Goal: Task Accomplishment & Management: Understand process/instructions

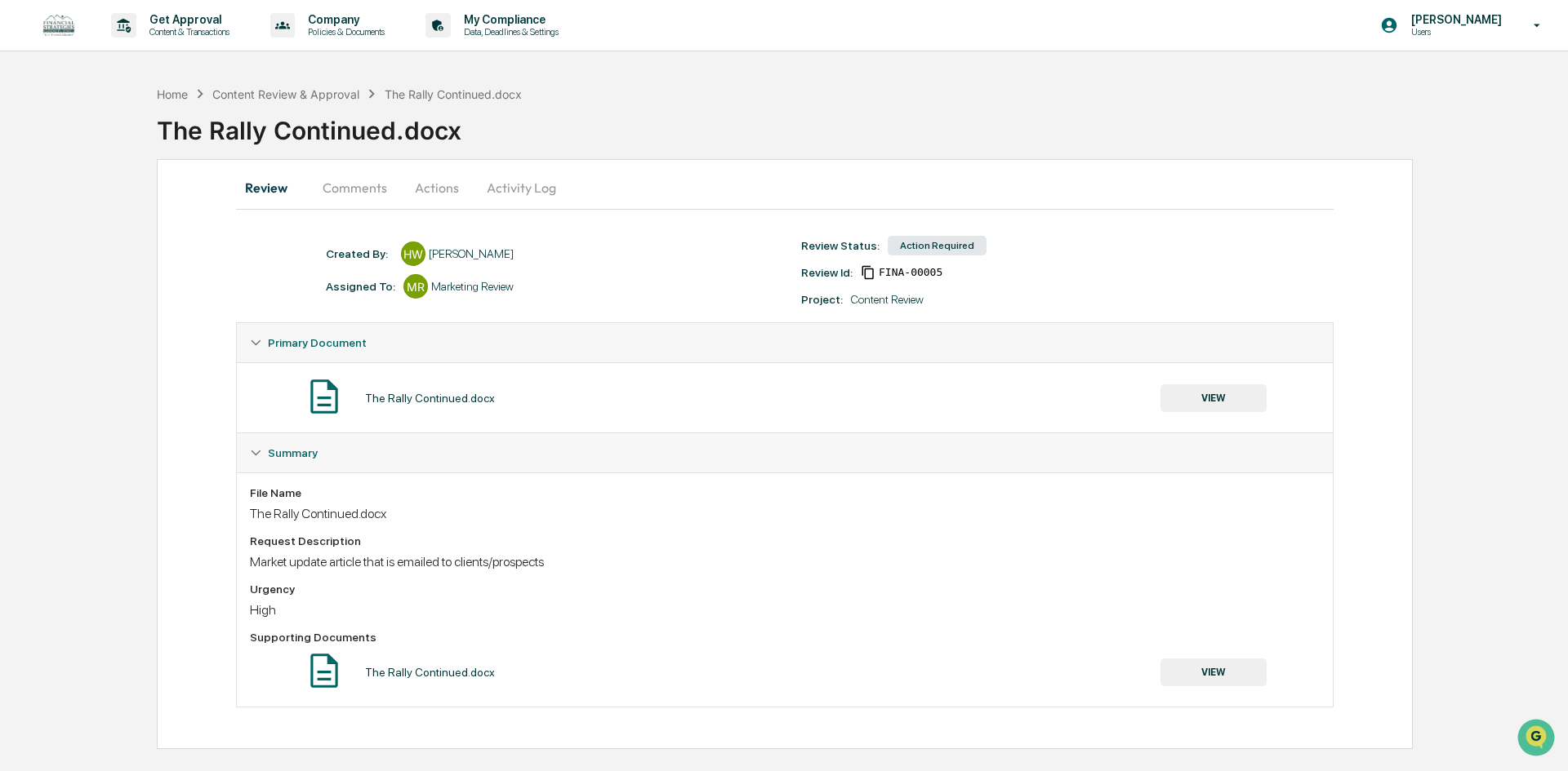
click at [915, 249] on div "Action Required" at bounding box center [936, 246] width 98 height 19
click at [1226, 402] on button "VIEW" at bounding box center [1213, 398] width 106 height 27
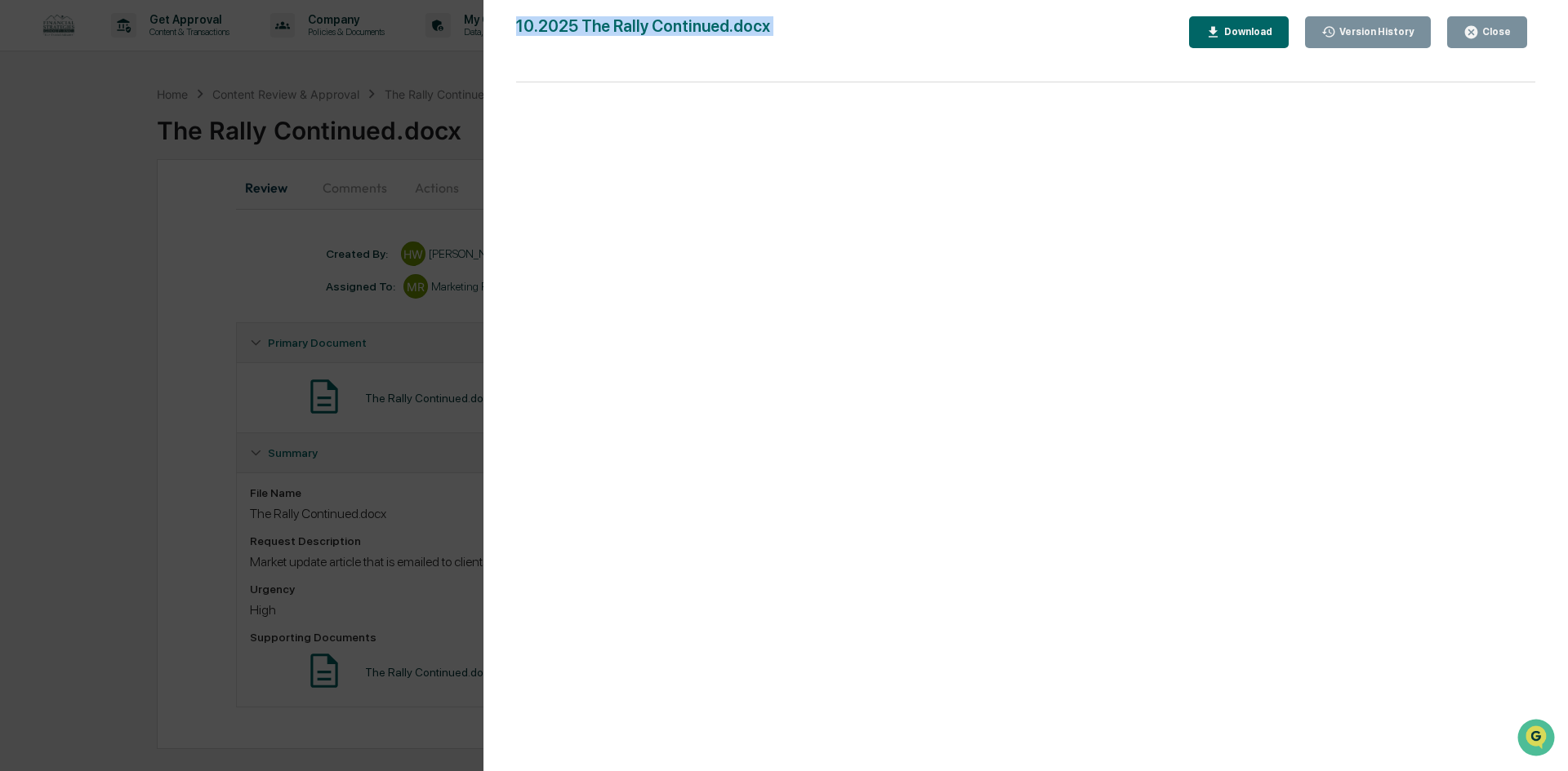
drag, startPoint x: 1477, startPoint y: 16, endPoint x: 1481, endPoint y: 27, distance: 11.7
click at [1481, 27] on div "Version History 10/10/2025, 07:58 PM Lindsay Rider 10/09/2025, 05:26 PM Haley W…" at bounding box center [1026, 402] width 1084 height 804
click at [1481, 27] on div "Close" at bounding box center [1495, 32] width 32 height 12
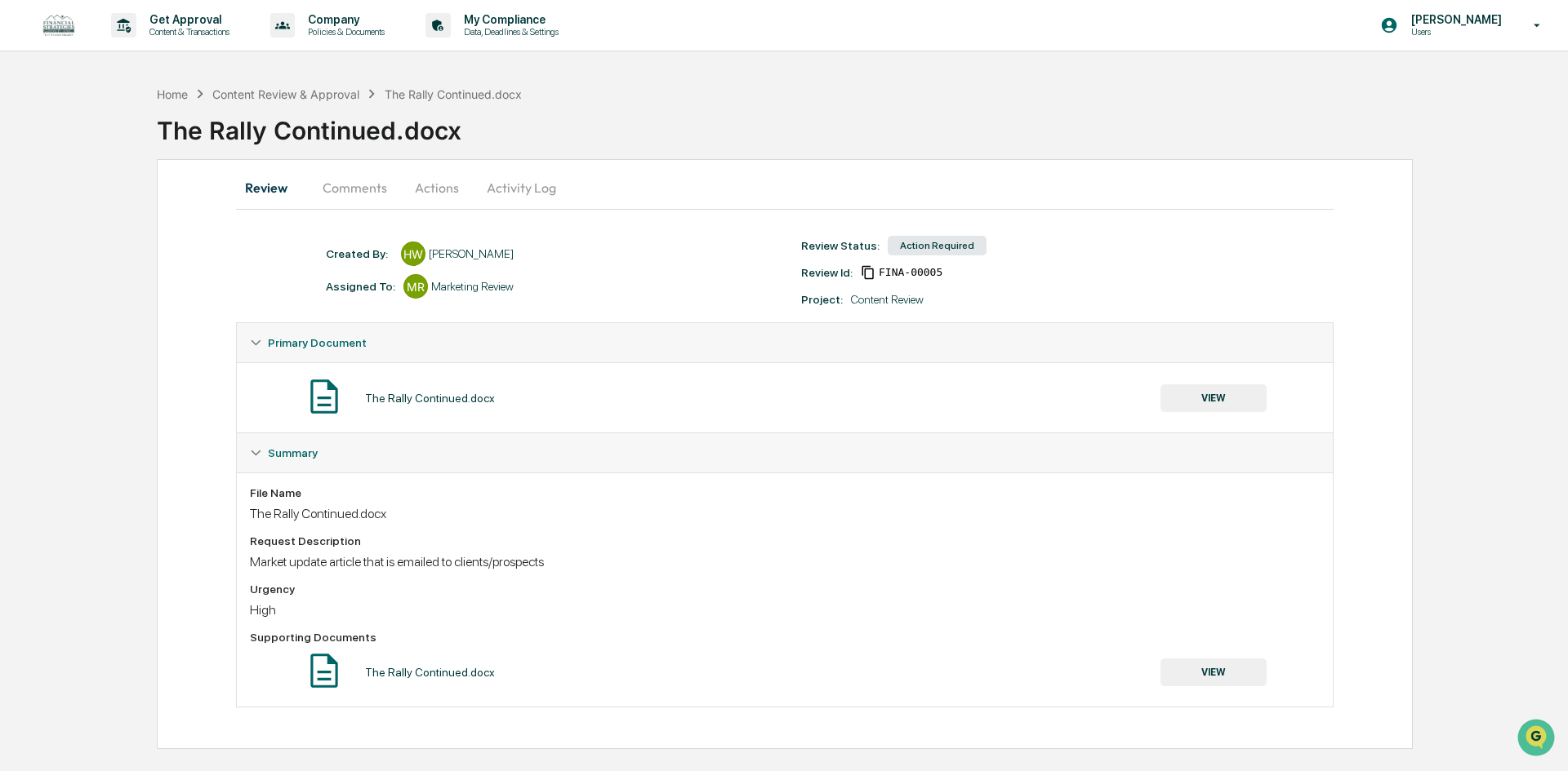
click at [1218, 674] on button "VIEW" at bounding box center [1213, 673] width 106 height 27
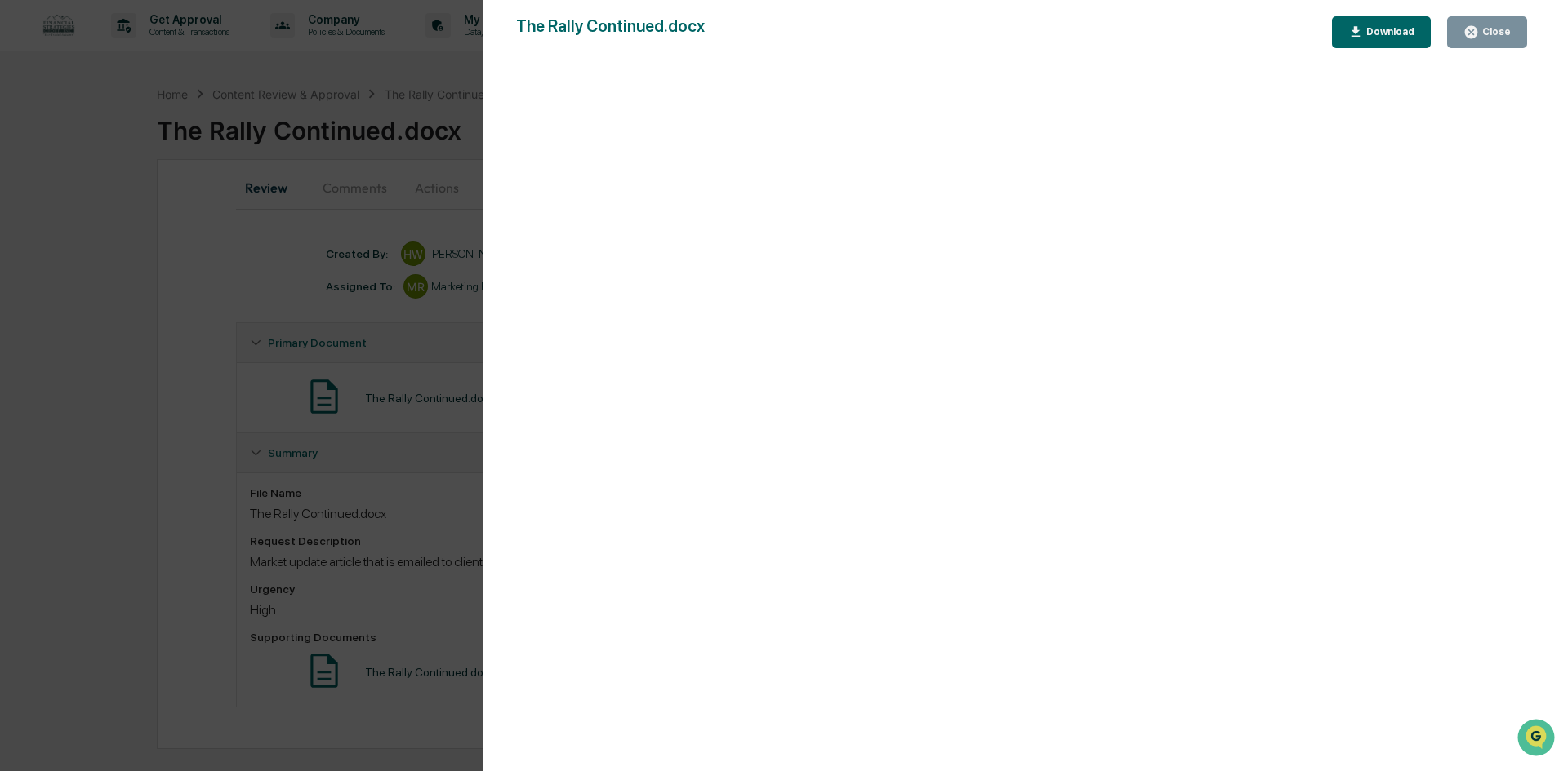
click at [202, 395] on div "Version History 10/09/2025, 05:26 PM Haley Winans The Rally Continued.docx Clos…" at bounding box center [784, 385] width 1568 height 771
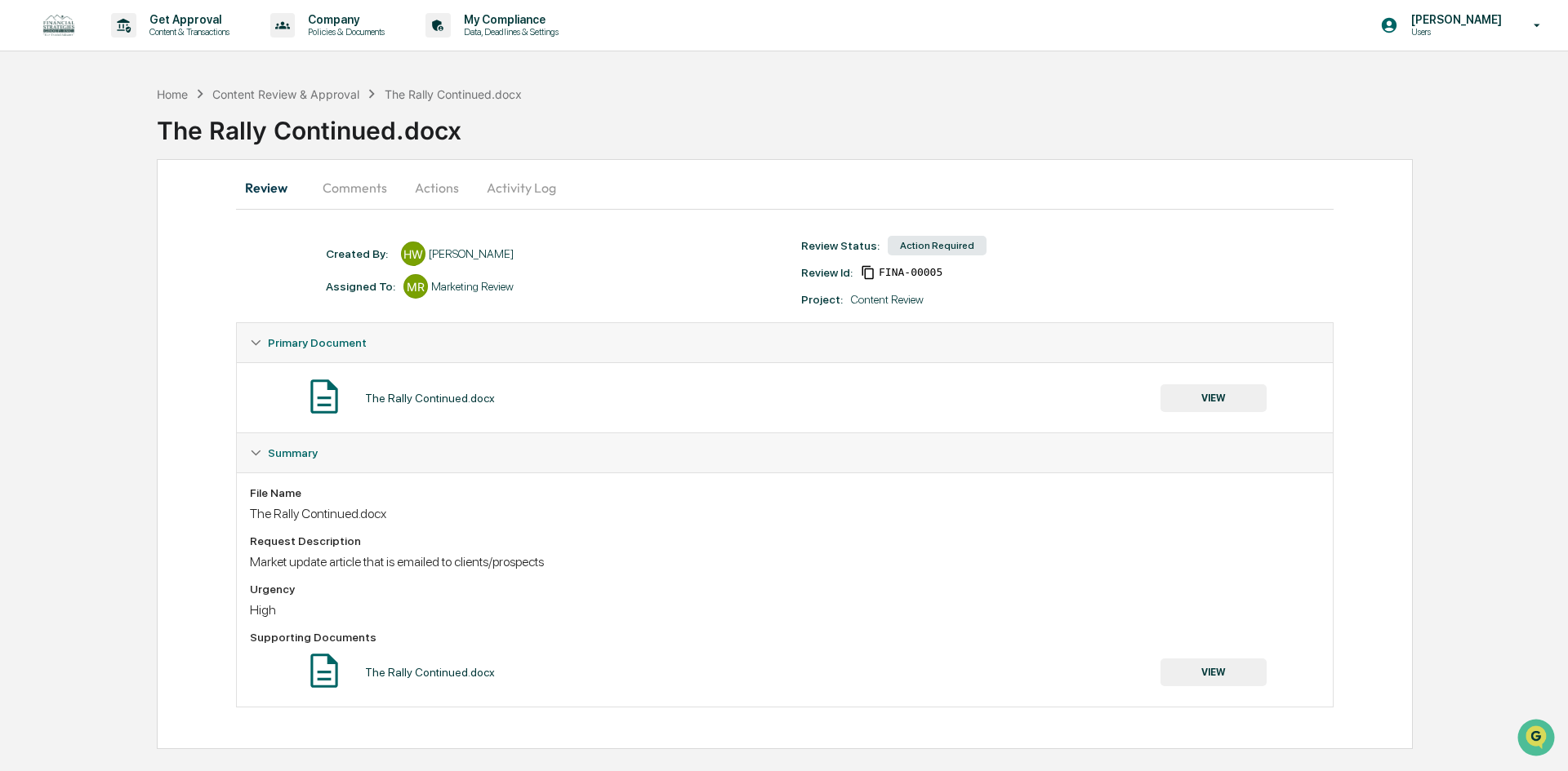
click at [354, 195] on button "Comments" at bounding box center [354, 188] width 91 height 39
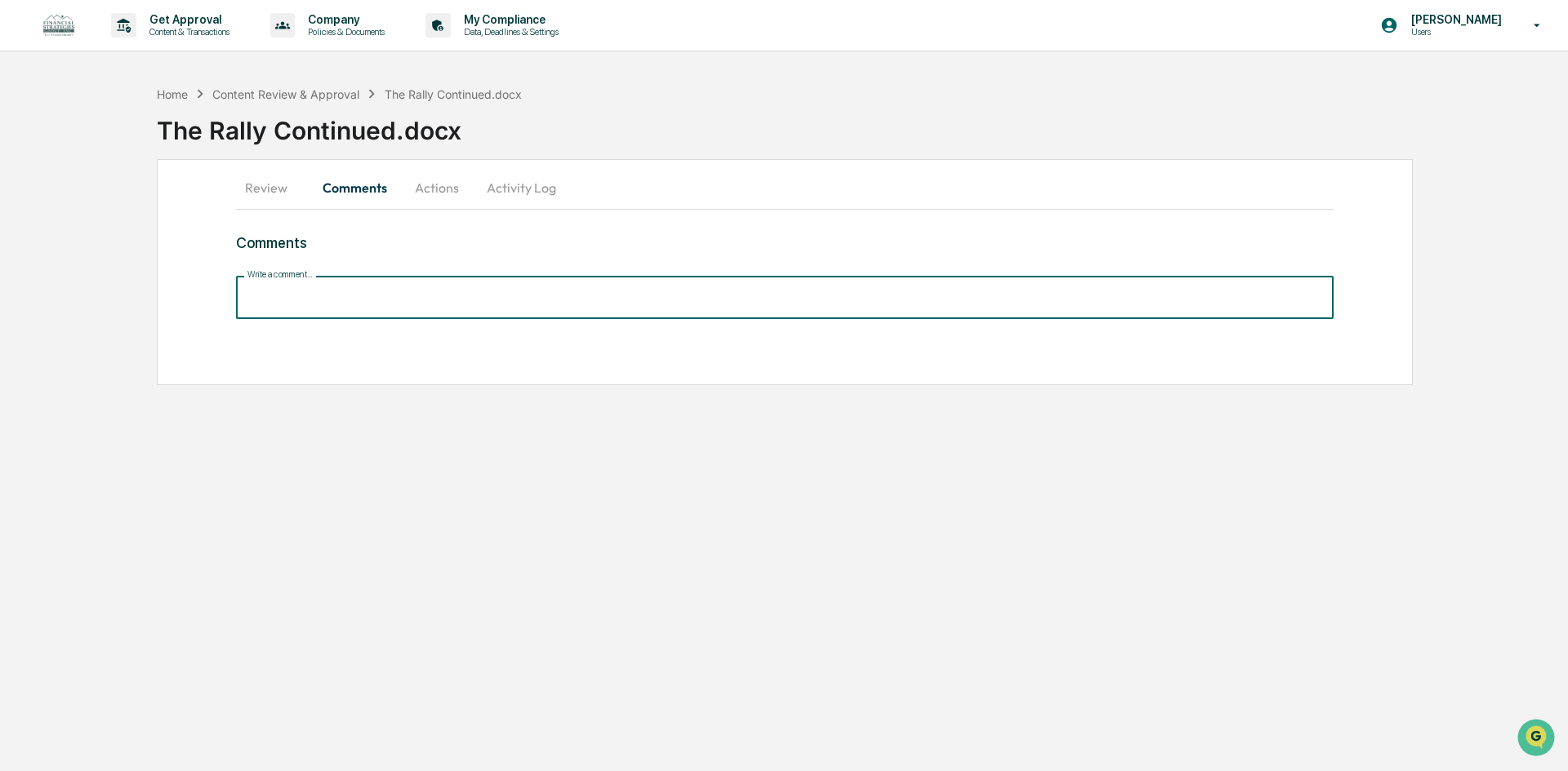
click at [397, 304] on input "Write a comment..." at bounding box center [785, 297] width 1098 height 43
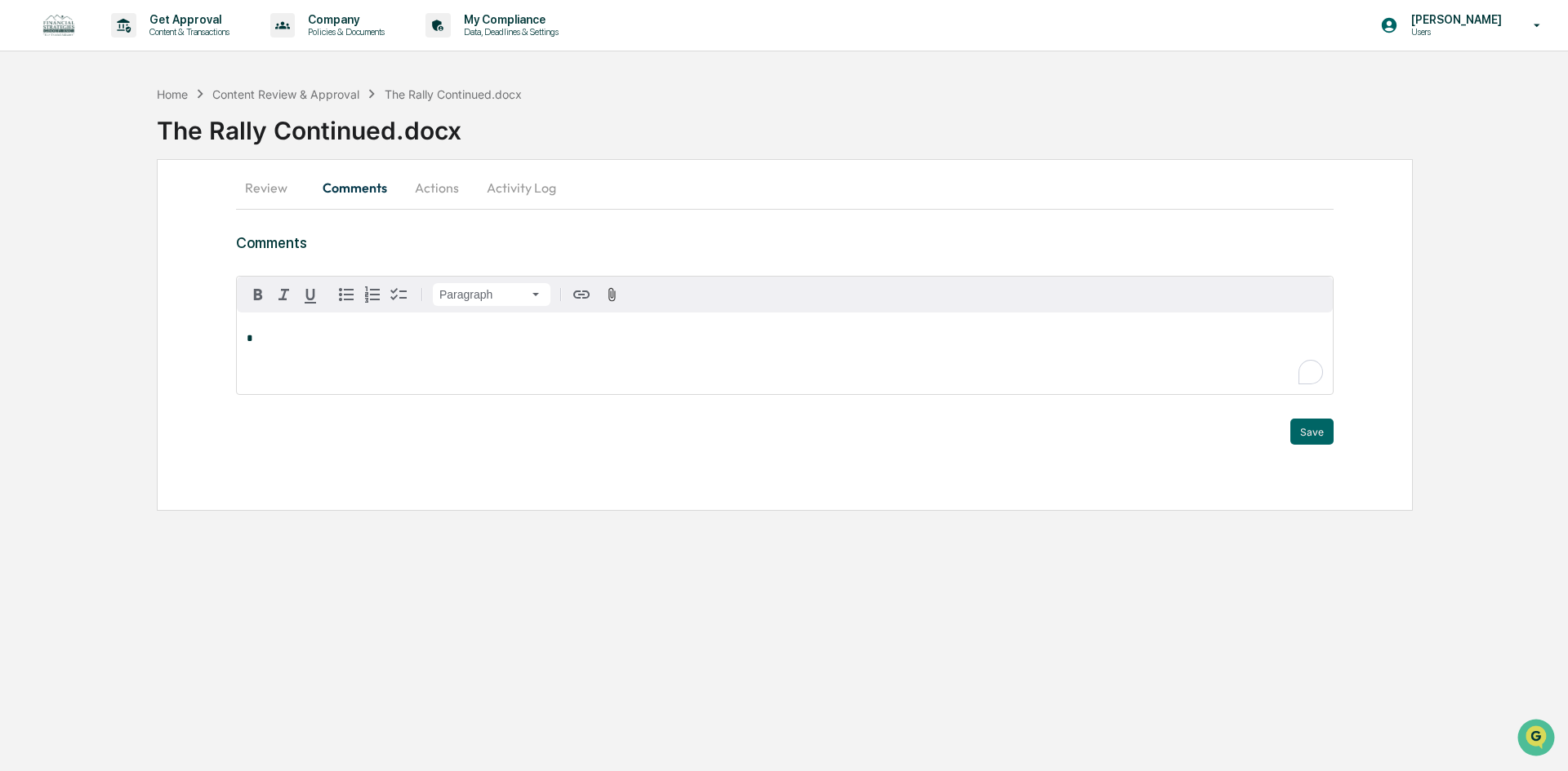
click at [440, 193] on button "Actions" at bounding box center [436, 188] width 73 height 39
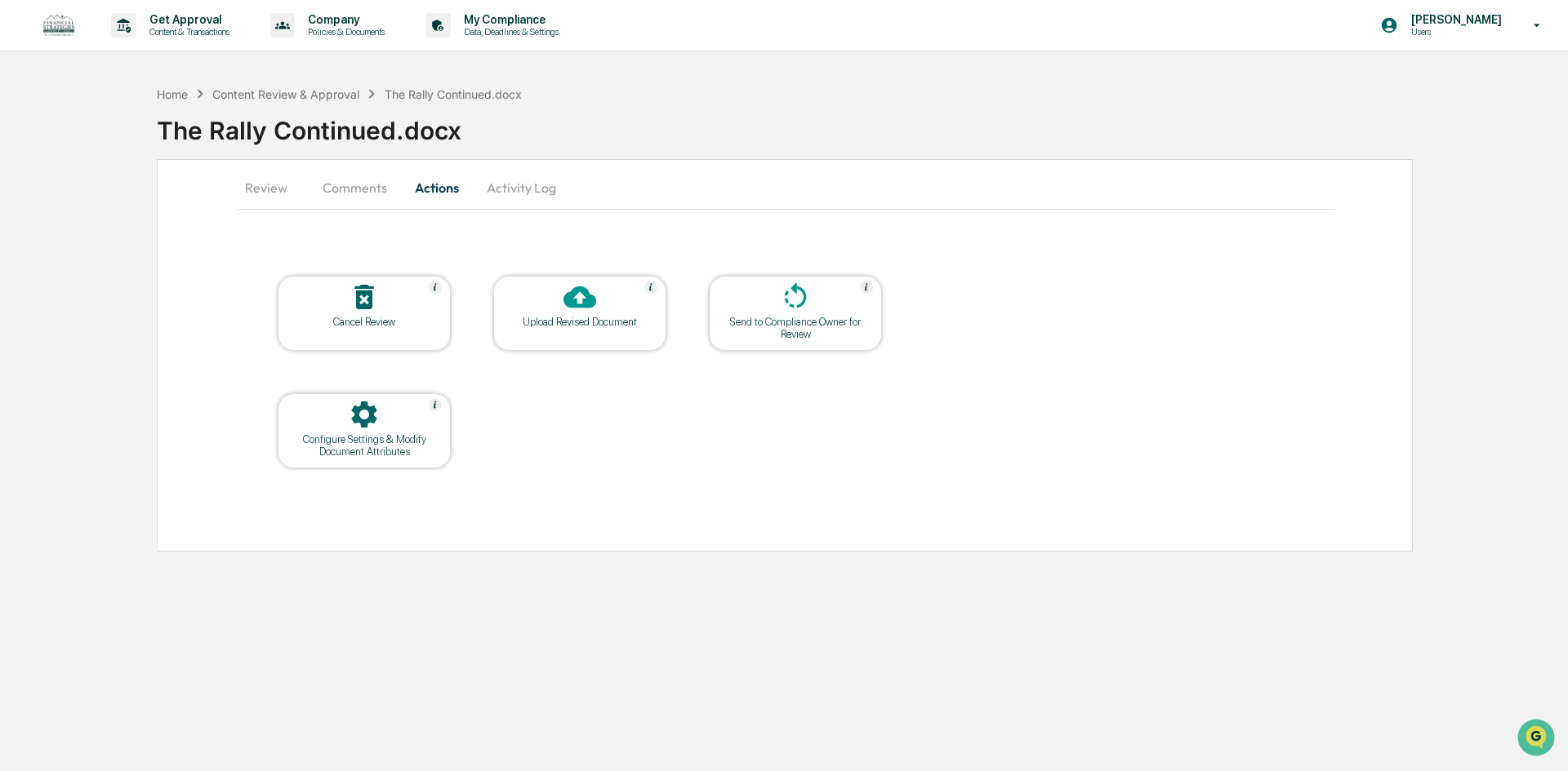
click at [500, 182] on button "Activity Log" at bounding box center [522, 188] width 96 height 39
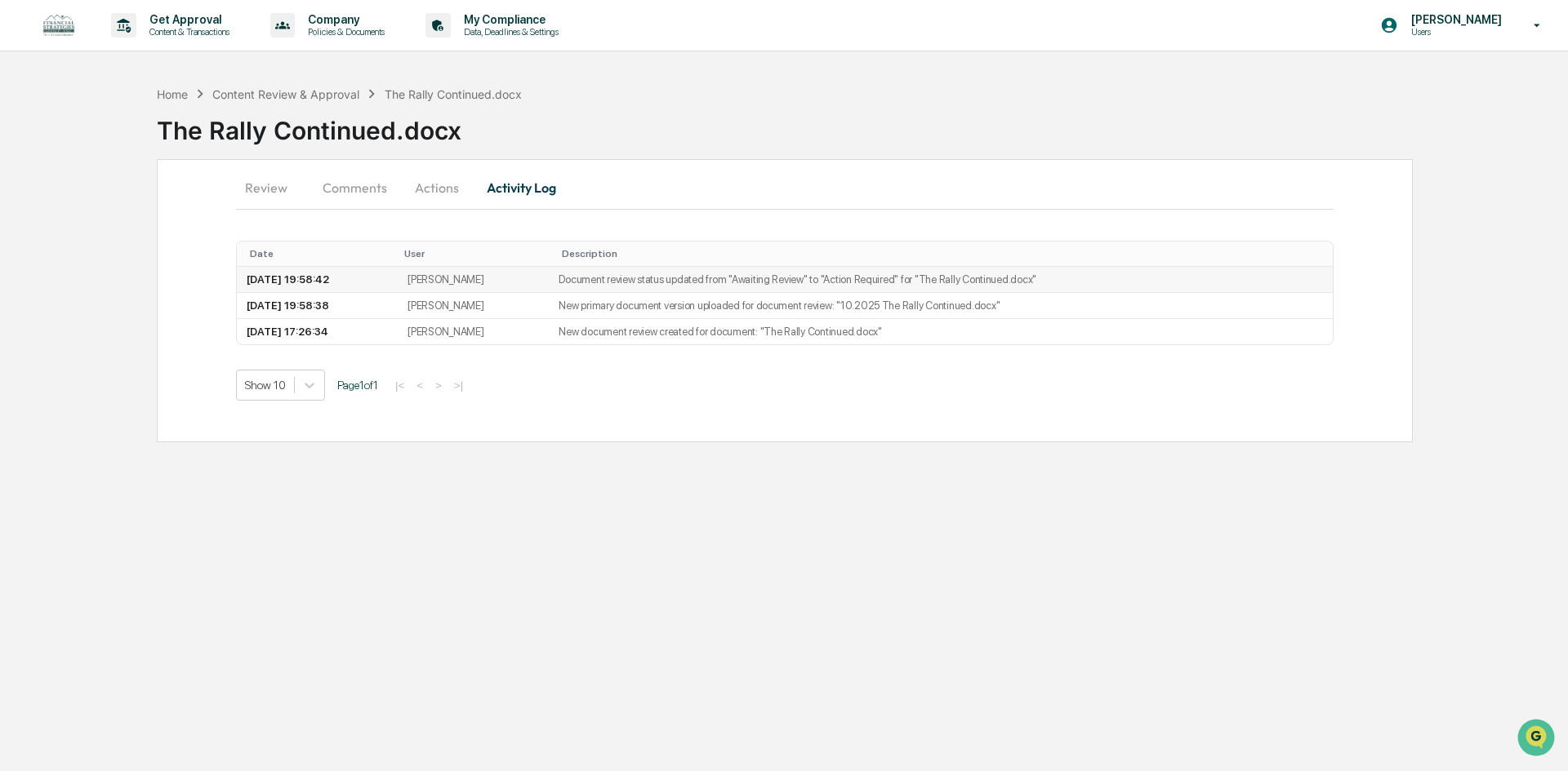
click at [678, 279] on td "Document review status updated from "Awaiting Review" to "Action Required" for …" at bounding box center [941, 280] width 784 height 26
click at [998, 274] on td "Document review status updated from "Awaiting Review" to "Action Required" for …" at bounding box center [941, 280] width 784 height 26
click at [1002, 279] on td "Document review status updated from "Awaiting Review" to "Action Required" for …" at bounding box center [941, 280] width 784 height 26
click at [946, 282] on td "Document review status updated from "Awaiting Review" to "Action Required" for …" at bounding box center [941, 280] width 784 height 26
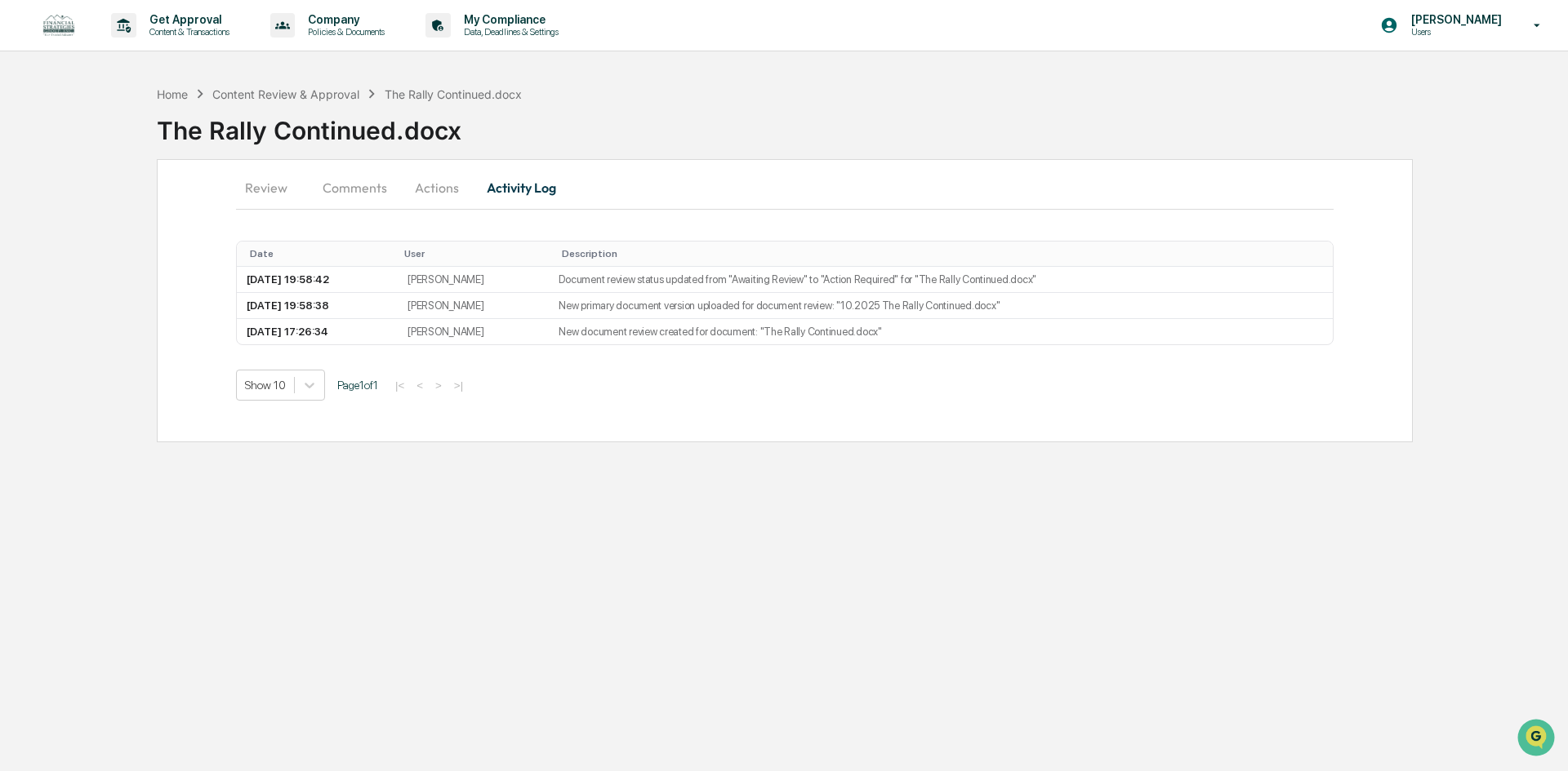
click at [274, 196] on button "Review" at bounding box center [272, 188] width 73 height 39
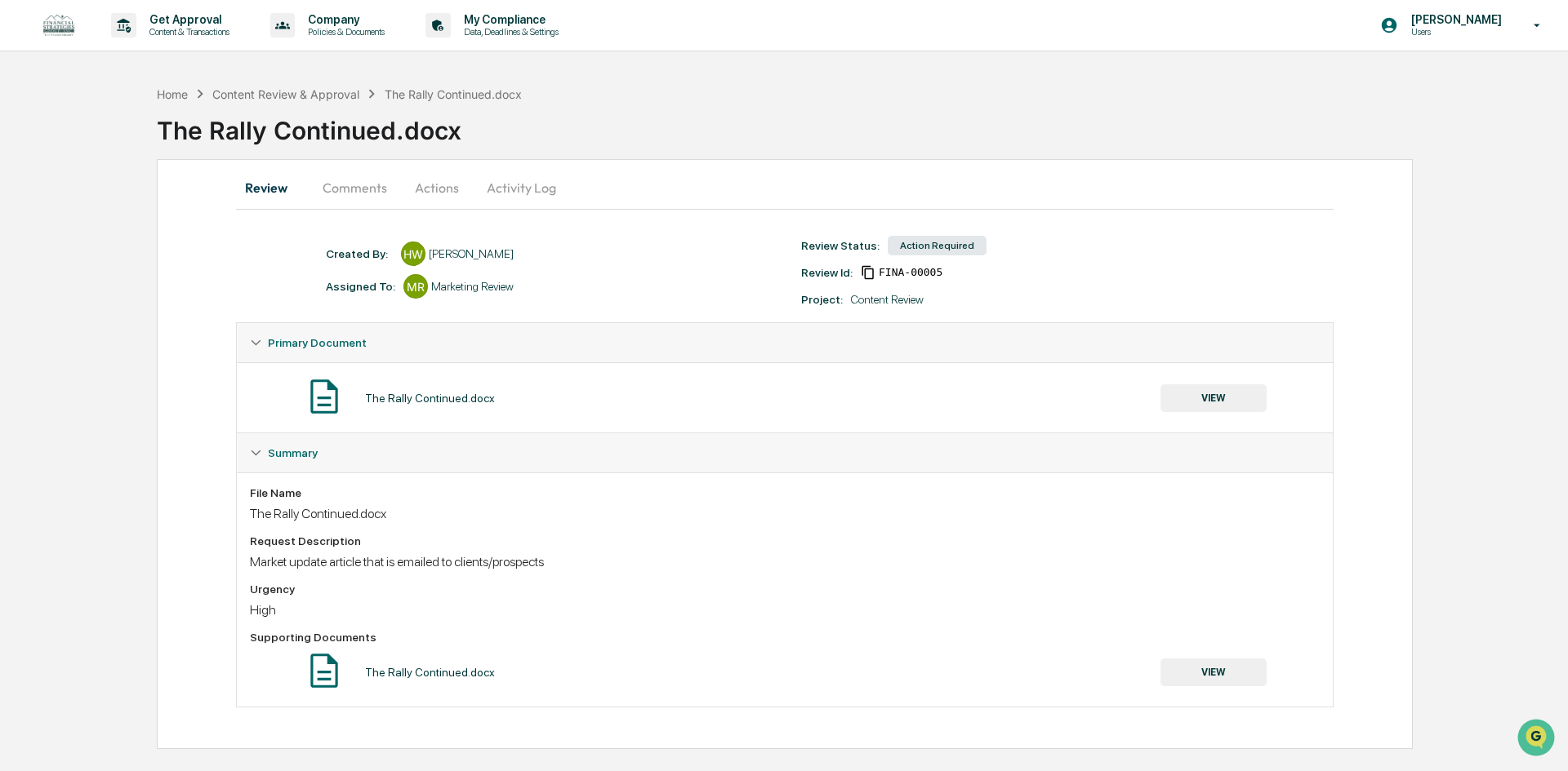
click at [924, 249] on div "Action Required" at bounding box center [936, 246] width 98 height 19
click at [903, 274] on span "FINA-00005" at bounding box center [910, 272] width 63 height 13
click at [877, 268] on div "FINA-00005" at bounding box center [902, 272] width 82 height 15
click at [873, 303] on div "Content Review" at bounding box center [887, 299] width 73 height 13
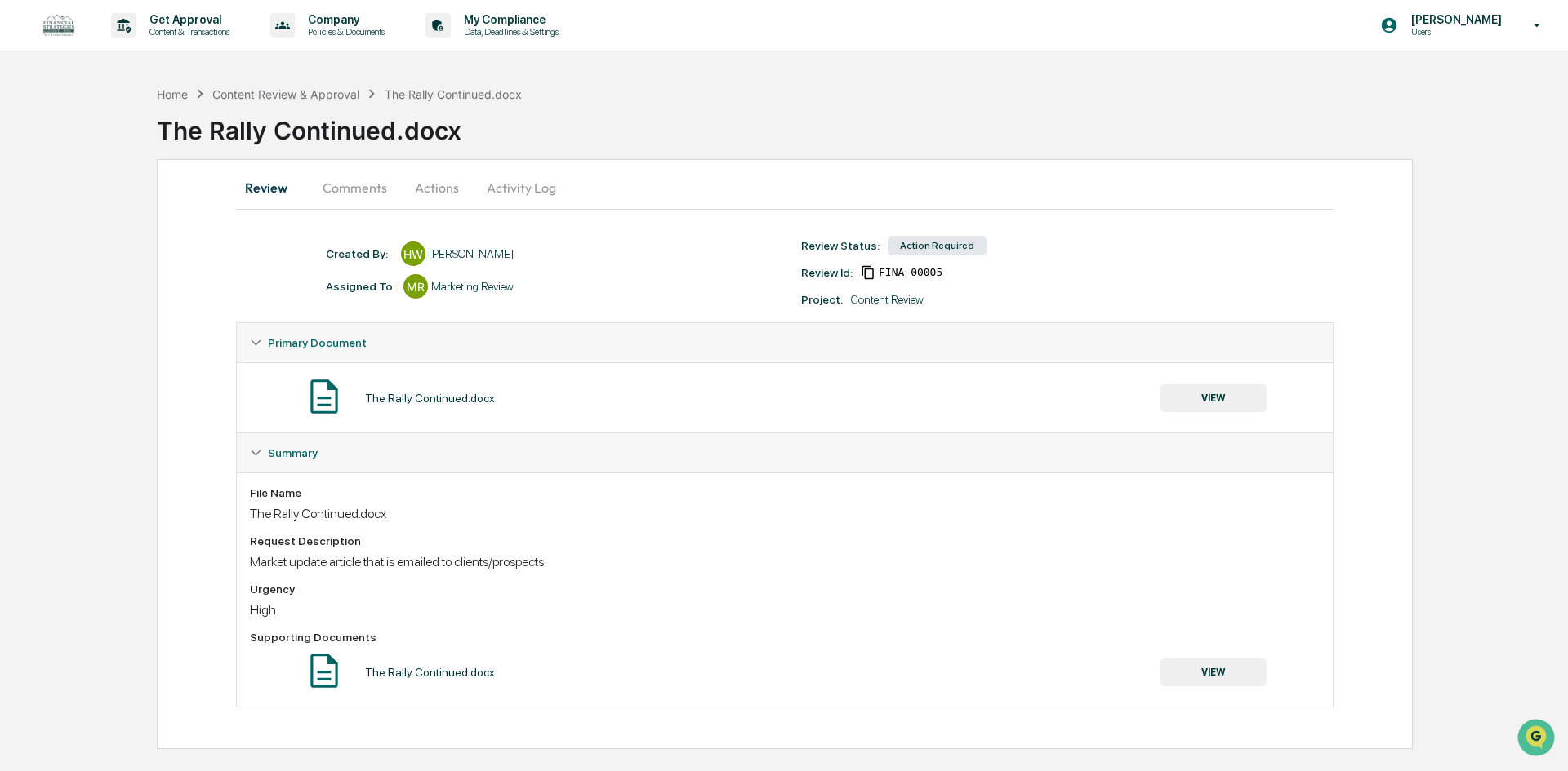
click at [804, 303] on div "Project:" at bounding box center [822, 299] width 42 height 13
click at [380, 408] on div "The Rally Continued.docx VIEW" at bounding box center [784, 398] width 1070 height 43
click at [380, 397] on div "The Rally Continued.docx" at bounding box center [429, 398] width 130 height 13
click at [438, 402] on div "The Rally Continued.docx" at bounding box center [429, 398] width 130 height 13
click at [1197, 390] on button "VIEW" at bounding box center [1213, 398] width 106 height 27
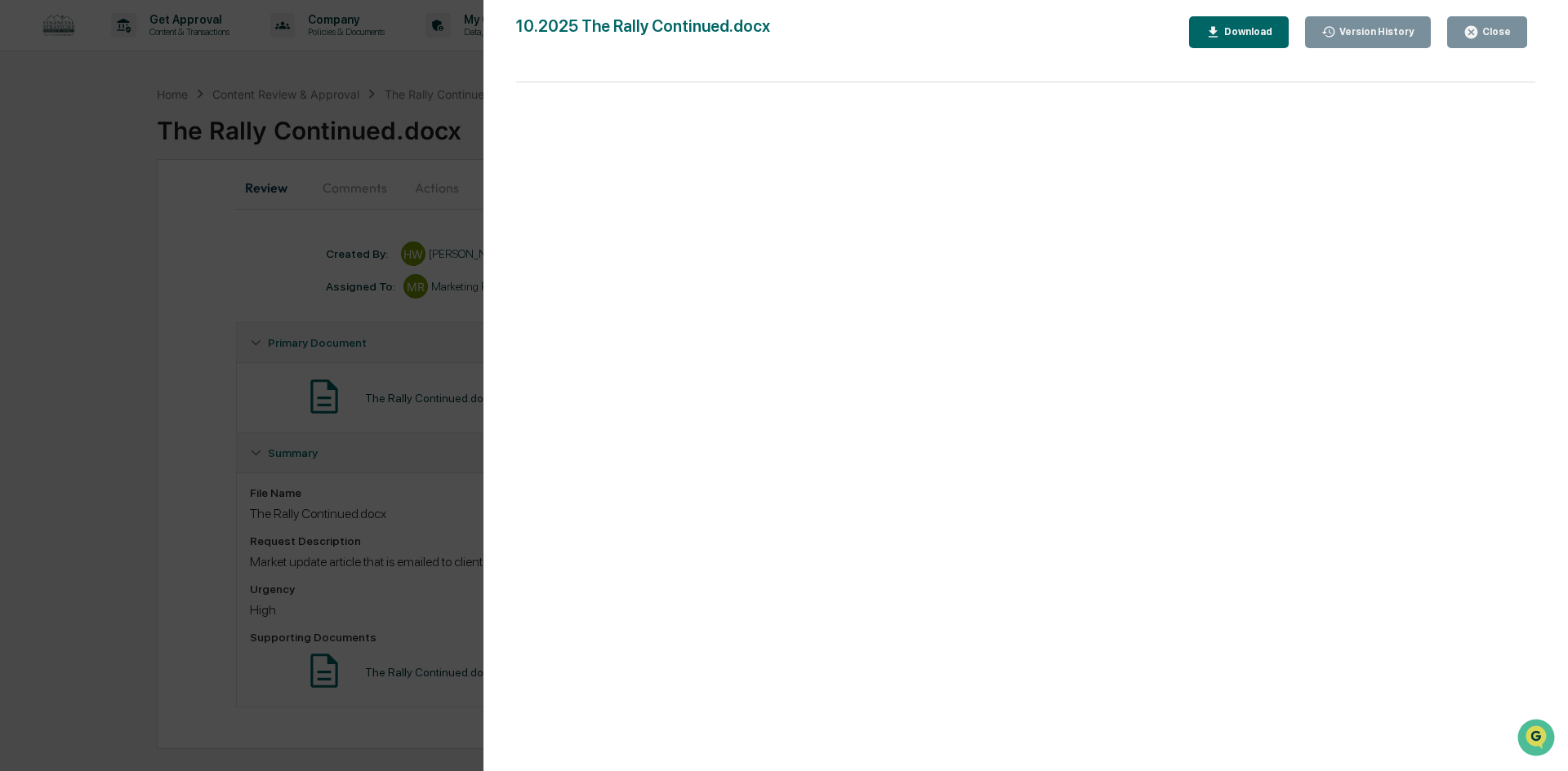
click at [1381, 37] on div "Version History" at bounding box center [1375, 32] width 78 height 12
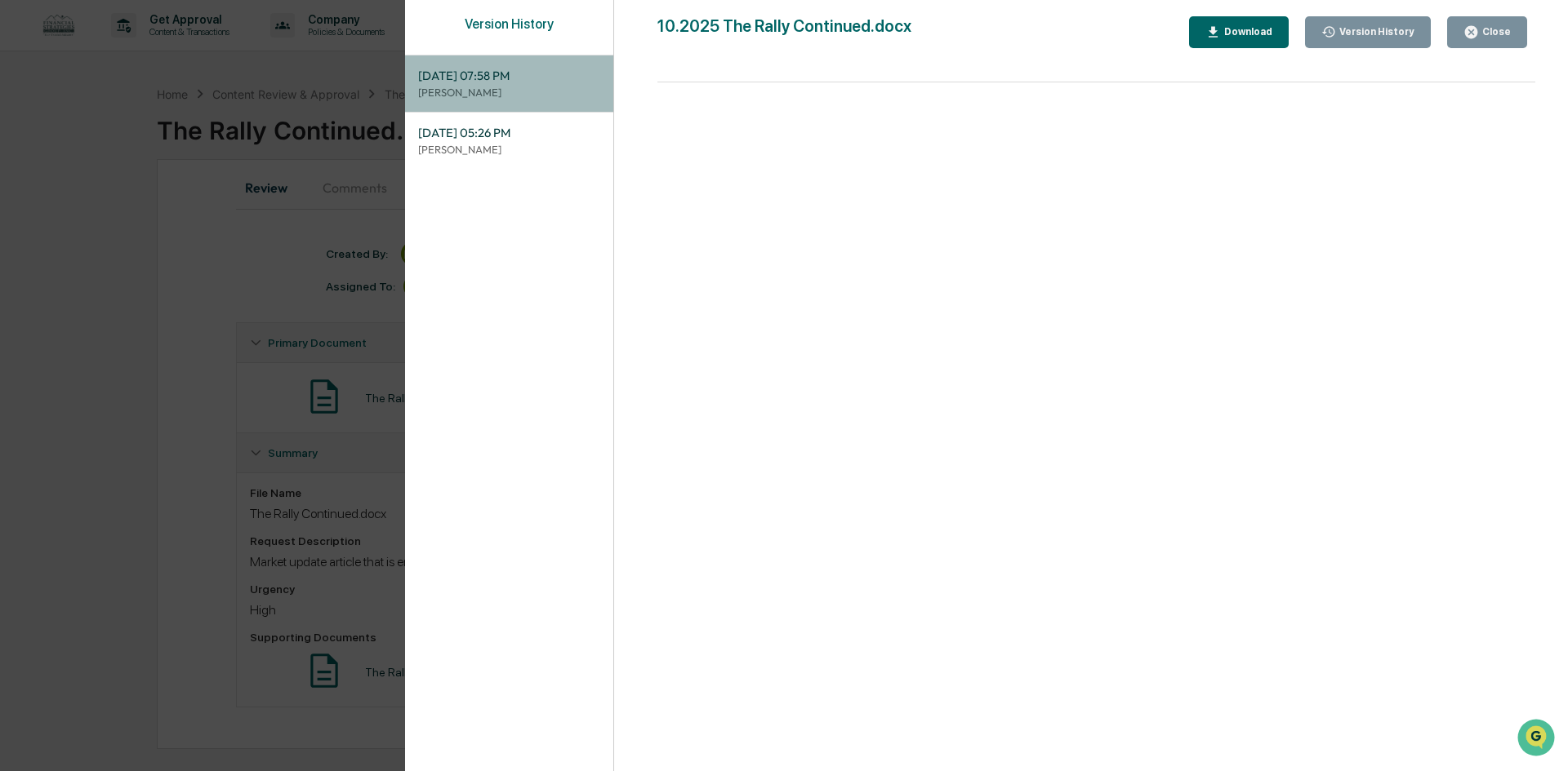
click at [478, 95] on p "[PERSON_NAME]" at bounding box center [509, 93] width 182 height 16
click at [88, 455] on div "Version History 10/10/2025, 07:58 PM Lindsay Rider 10/09/2025, 05:26 PM Haley W…" at bounding box center [784, 385] width 1568 height 771
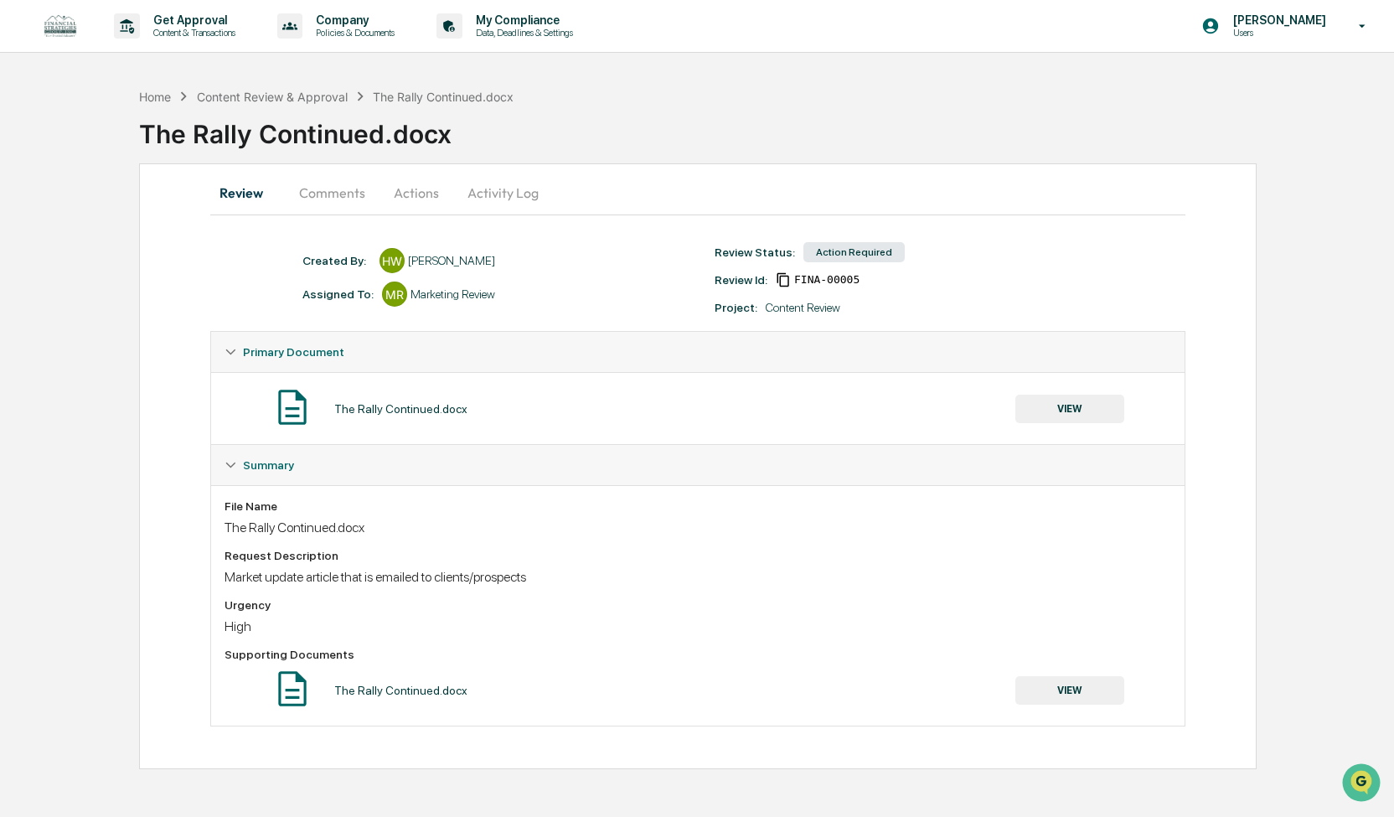
click at [117, 320] on div "Home Content Review & Approval The Rally Continued.docx The Rally Continued.doc…" at bounding box center [697, 424] width 1394 height 689
click at [469, 202] on button "Activity Log" at bounding box center [503, 193] width 98 height 40
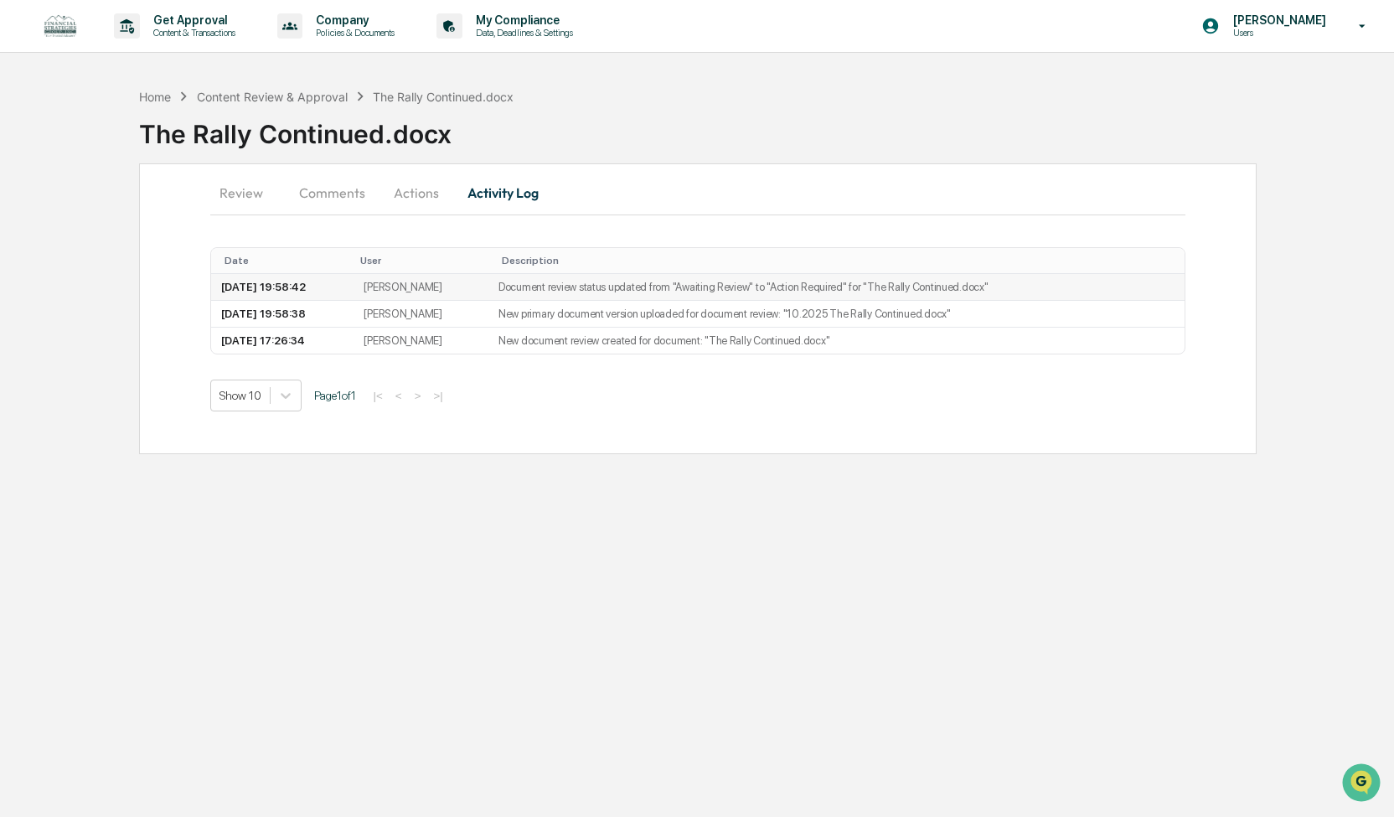
click at [556, 286] on td "Document review status updated from "Awaiting Review" to "Action Required" for …" at bounding box center [836, 287] width 696 height 27
click at [314, 291] on td "[DATE] 19:58:42" at bounding box center [282, 287] width 143 height 27
click at [407, 291] on td "[PERSON_NAME]" at bounding box center [420, 287] width 135 height 27
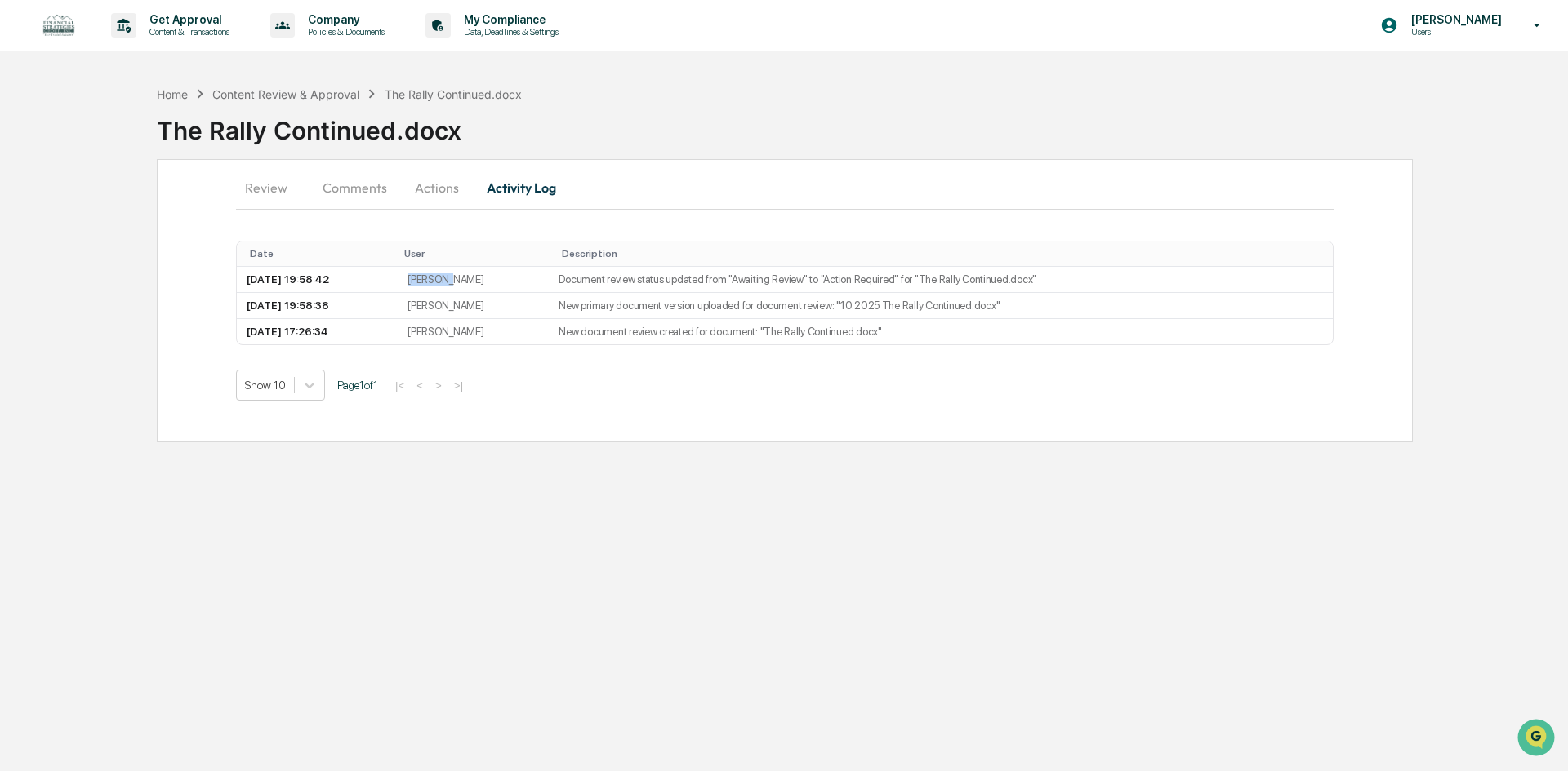
click at [269, 189] on button "Review" at bounding box center [272, 188] width 73 height 39
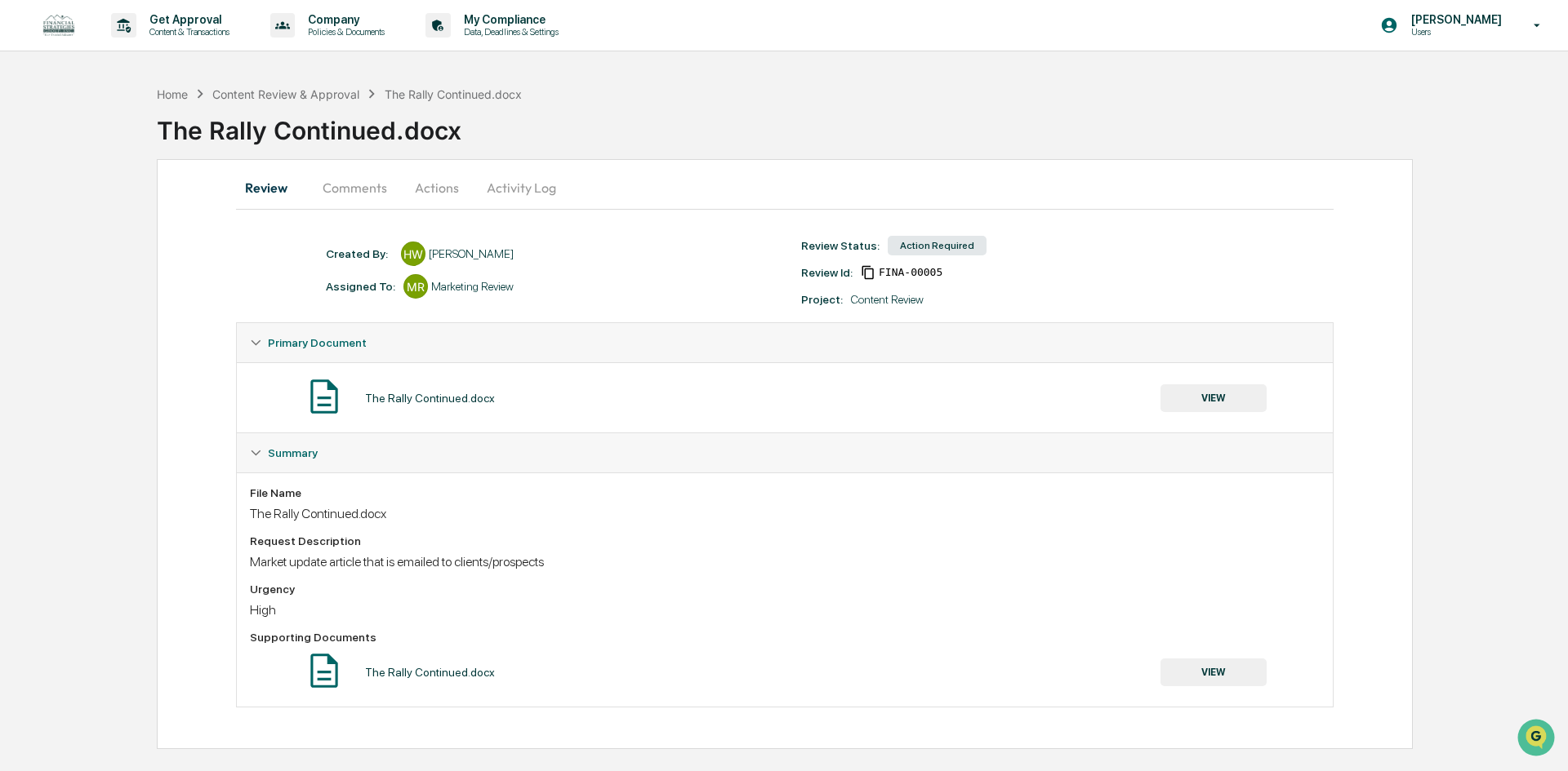
click at [900, 299] on div "Content Review" at bounding box center [887, 299] width 73 height 13
click at [460, 397] on div "The Rally Continued.docx" at bounding box center [429, 398] width 130 height 13
click at [1273, 396] on div "The Rally Continued.docx VIEW" at bounding box center [784, 398] width 1070 height 43
click at [1223, 400] on button "VIEW" at bounding box center [1213, 398] width 106 height 27
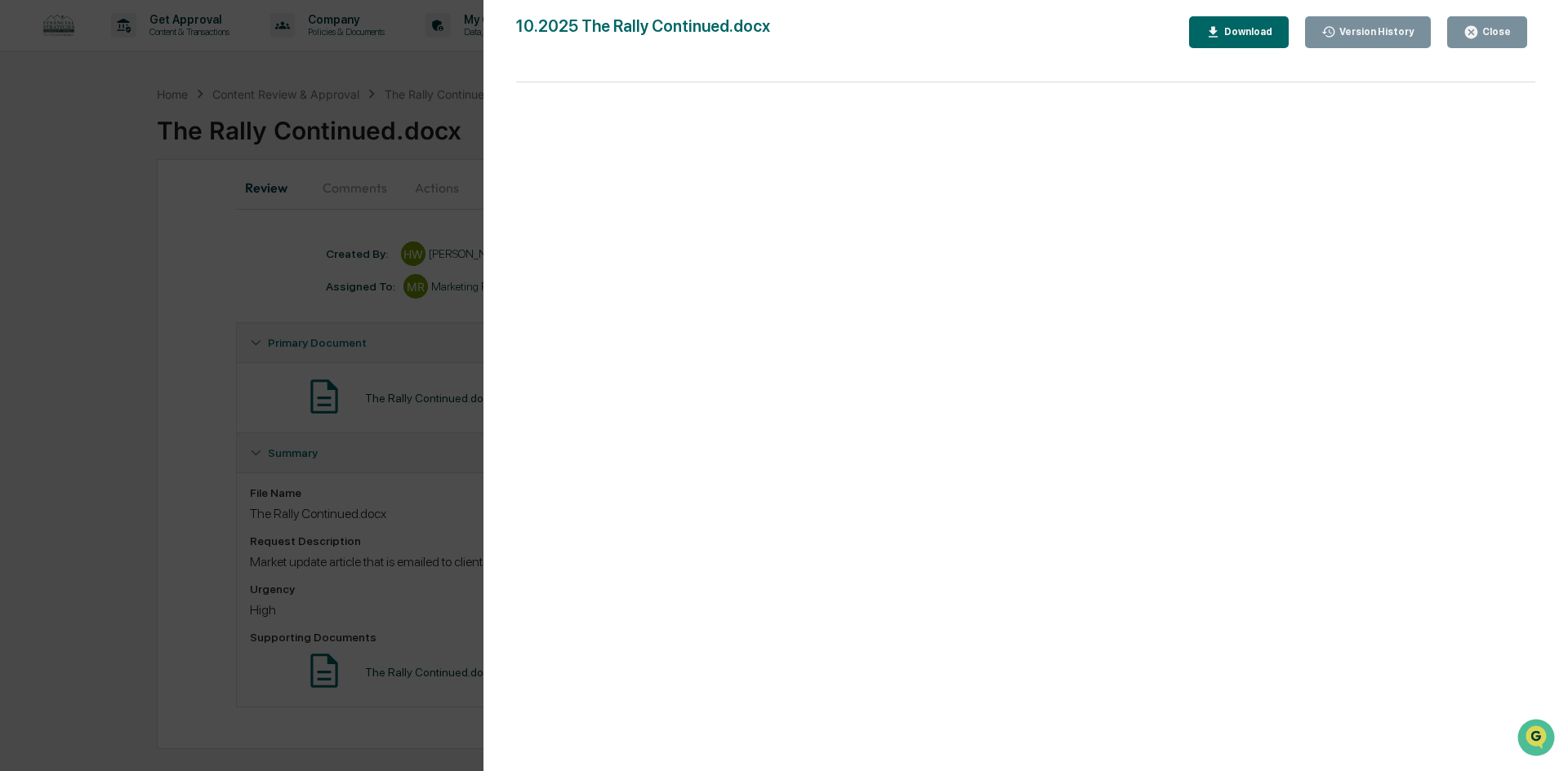
click at [1494, 38] on div "Close" at bounding box center [1487, 32] width 48 height 16
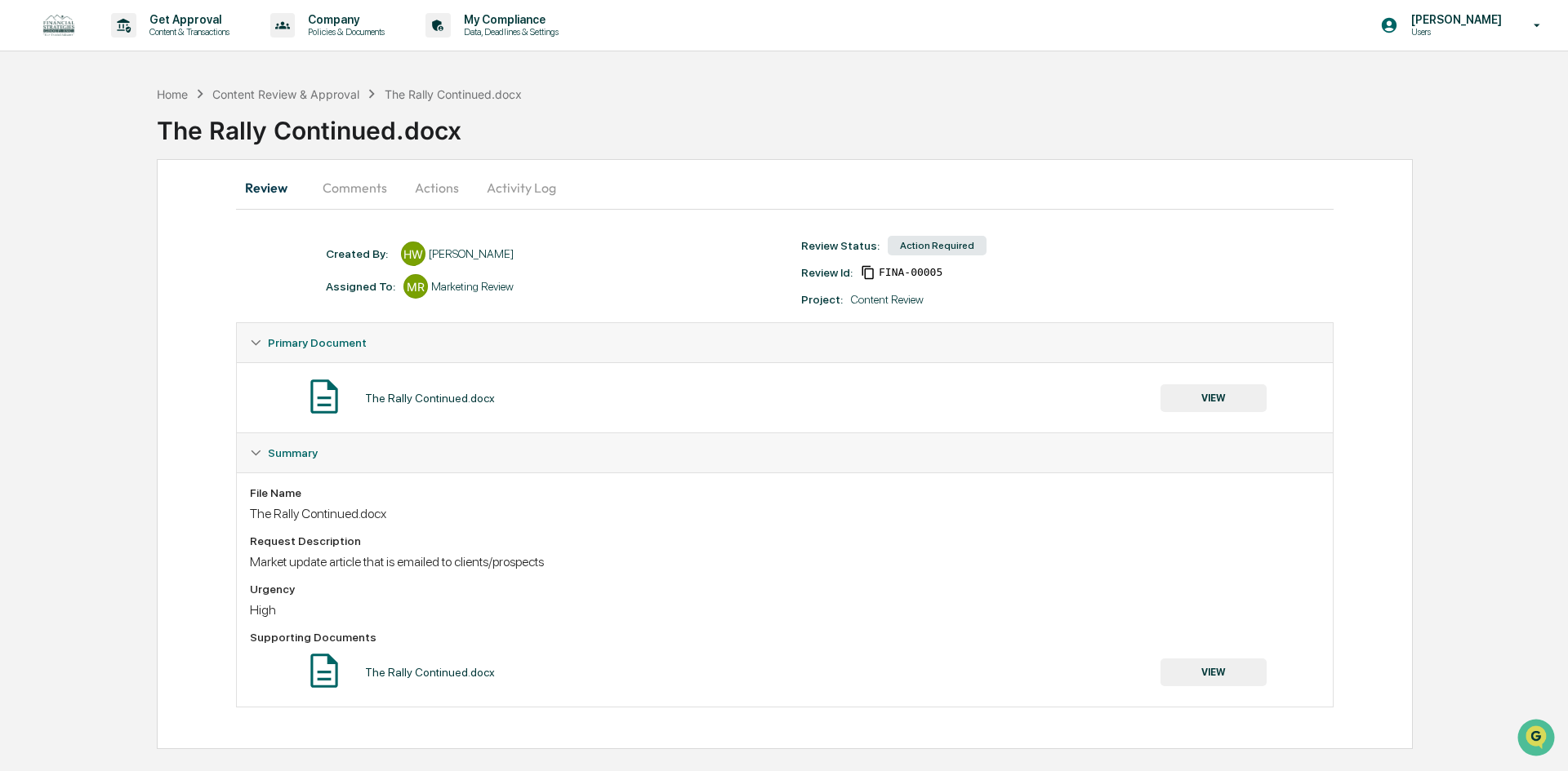
click at [455, 196] on button "Actions" at bounding box center [436, 188] width 73 height 39
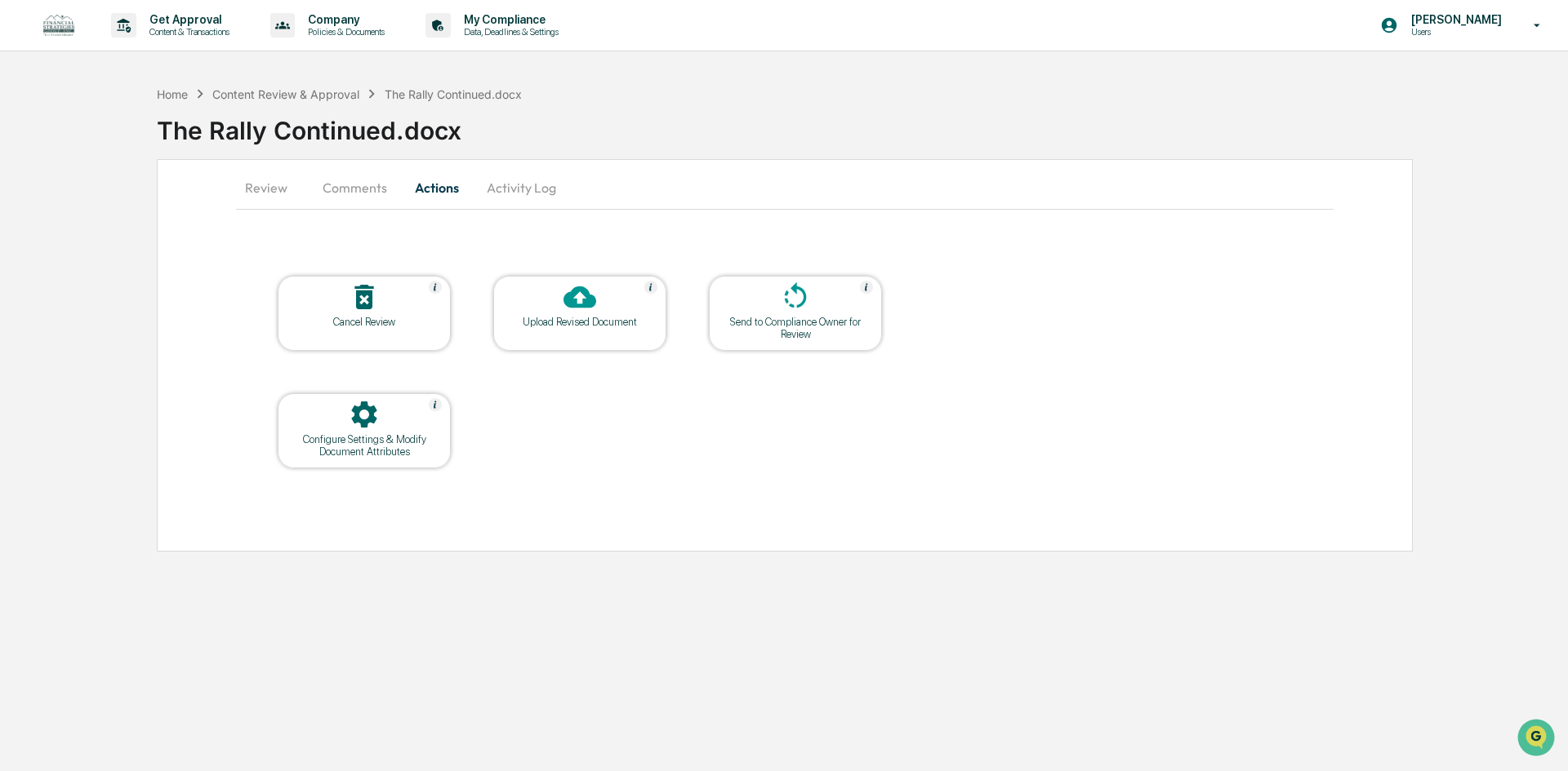
click at [357, 195] on button "Comments" at bounding box center [354, 188] width 91 height 39
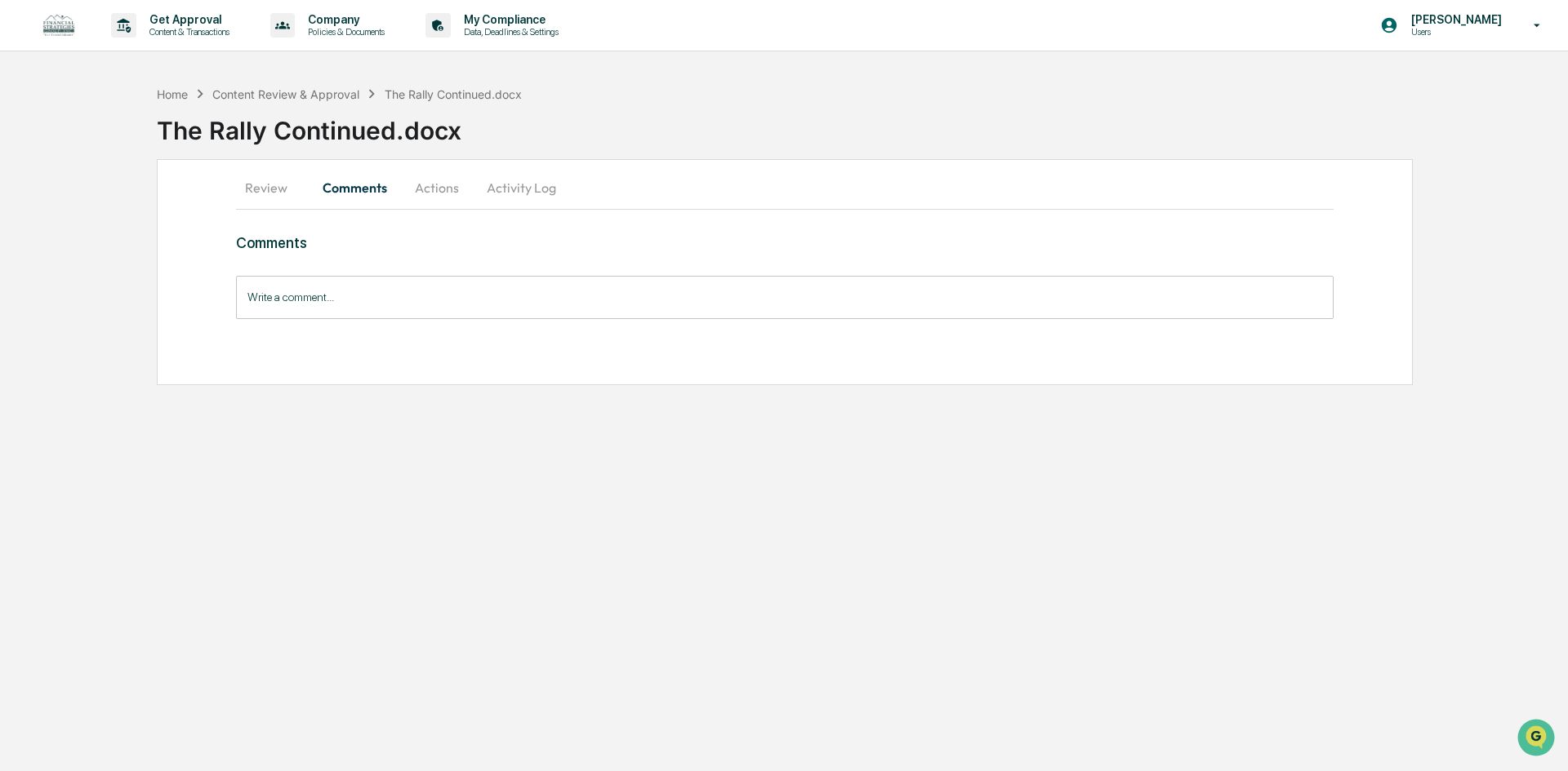
click at [274, 189] on button "Review" at bounding box center [272, 188] width 73 height 39
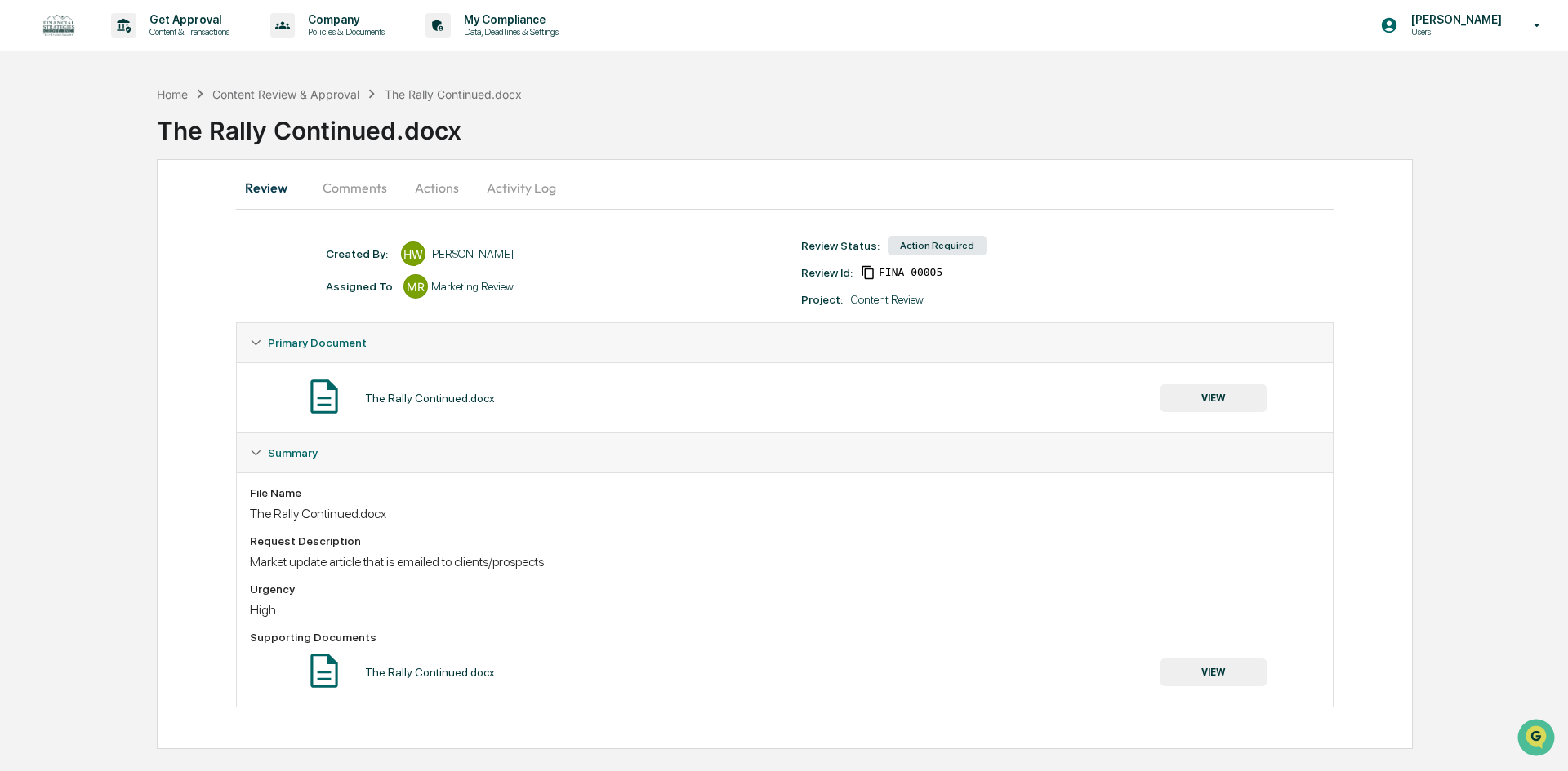
click at [551, 181] on button "Activity Log" at bounding box center [522, 188] width 96 height 39
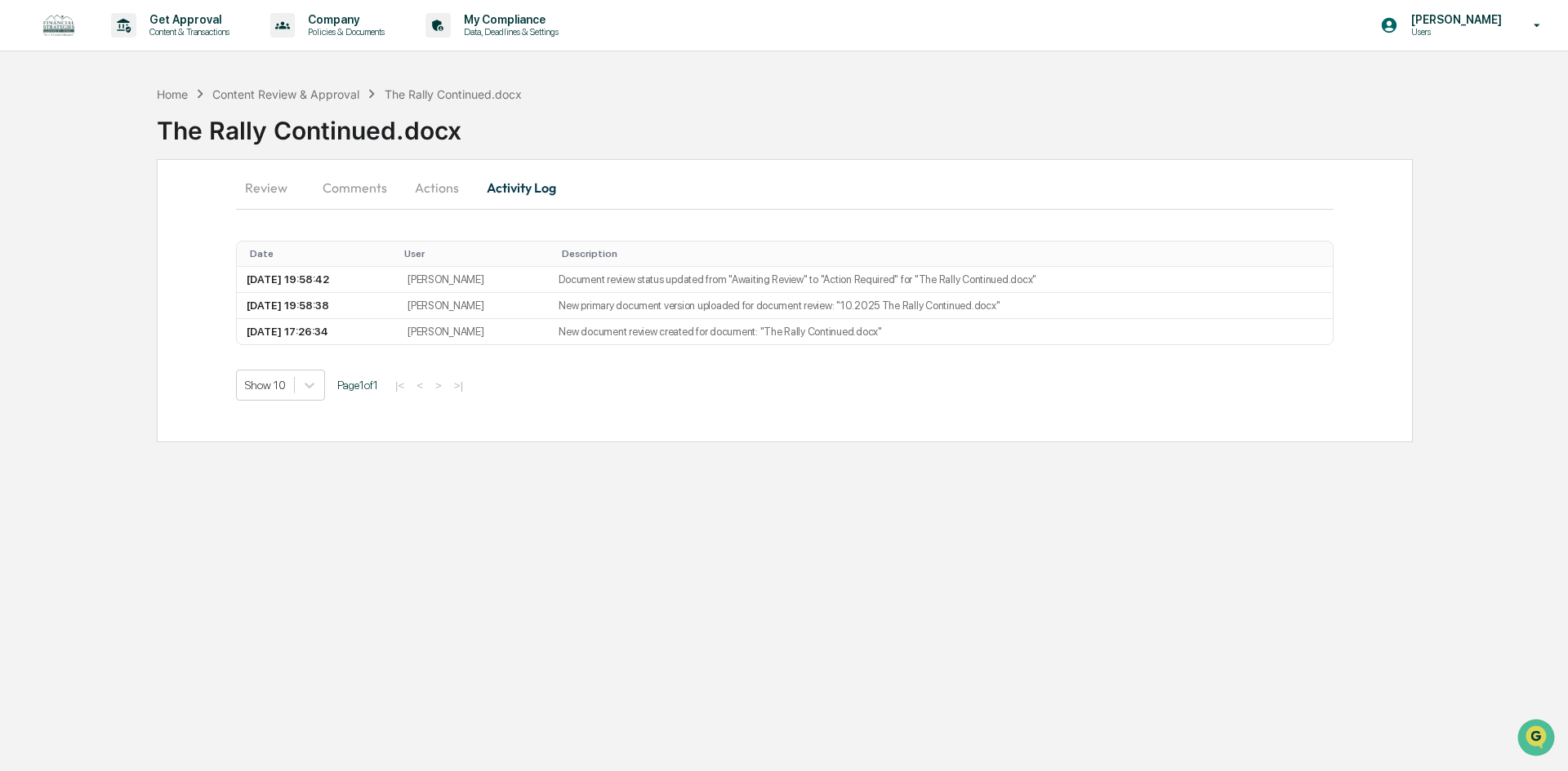
click at [251, 188] on button "Review" at bounding box center [272, 188] width 73 height 39
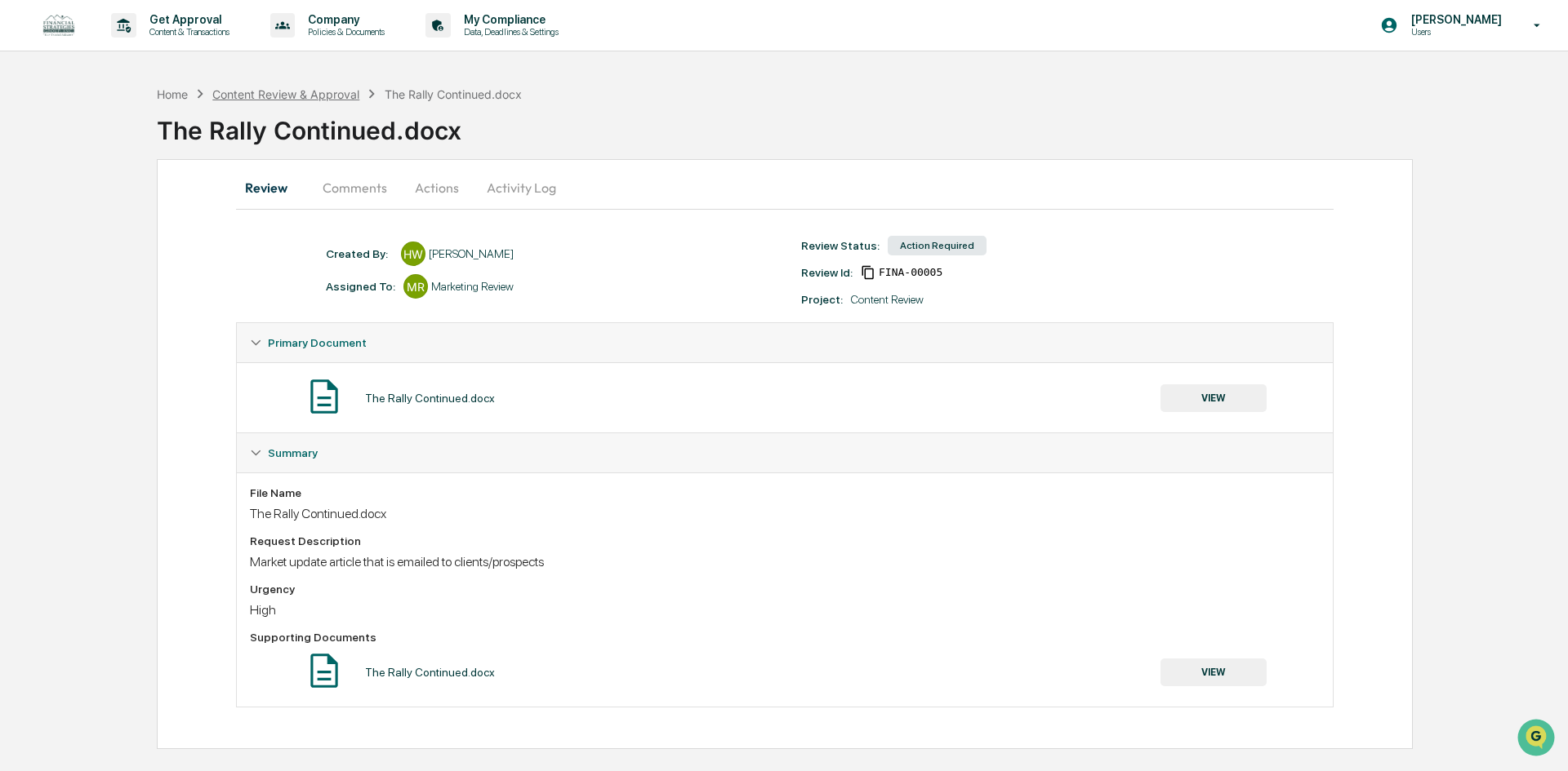
click at [297, 92] on div "Content Review & Approval" at bounding box center [286, 95] width 147 height 14
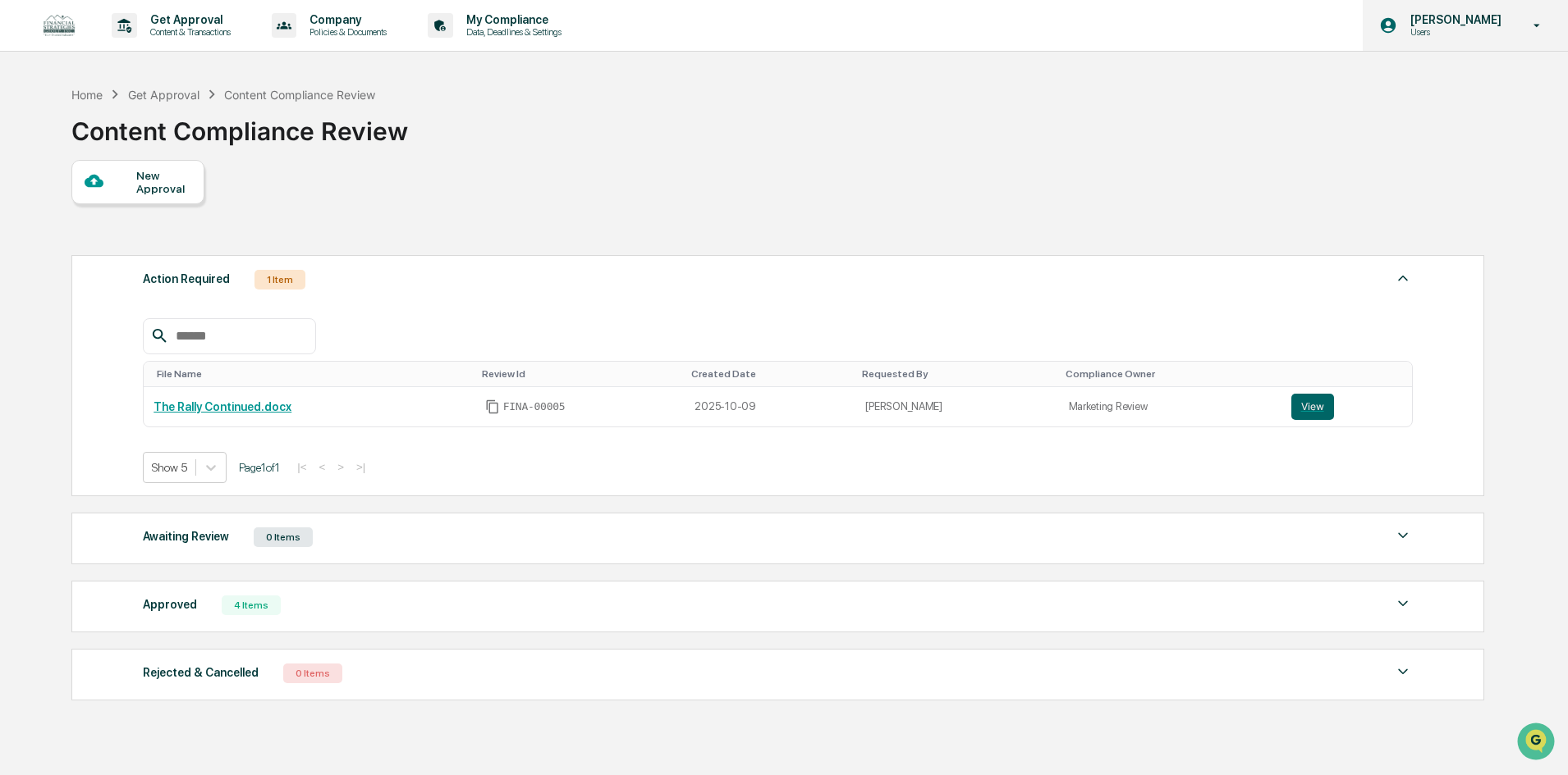
click at [1544, 26] on icon at bounding box center [1537, 25] width 28 height 16
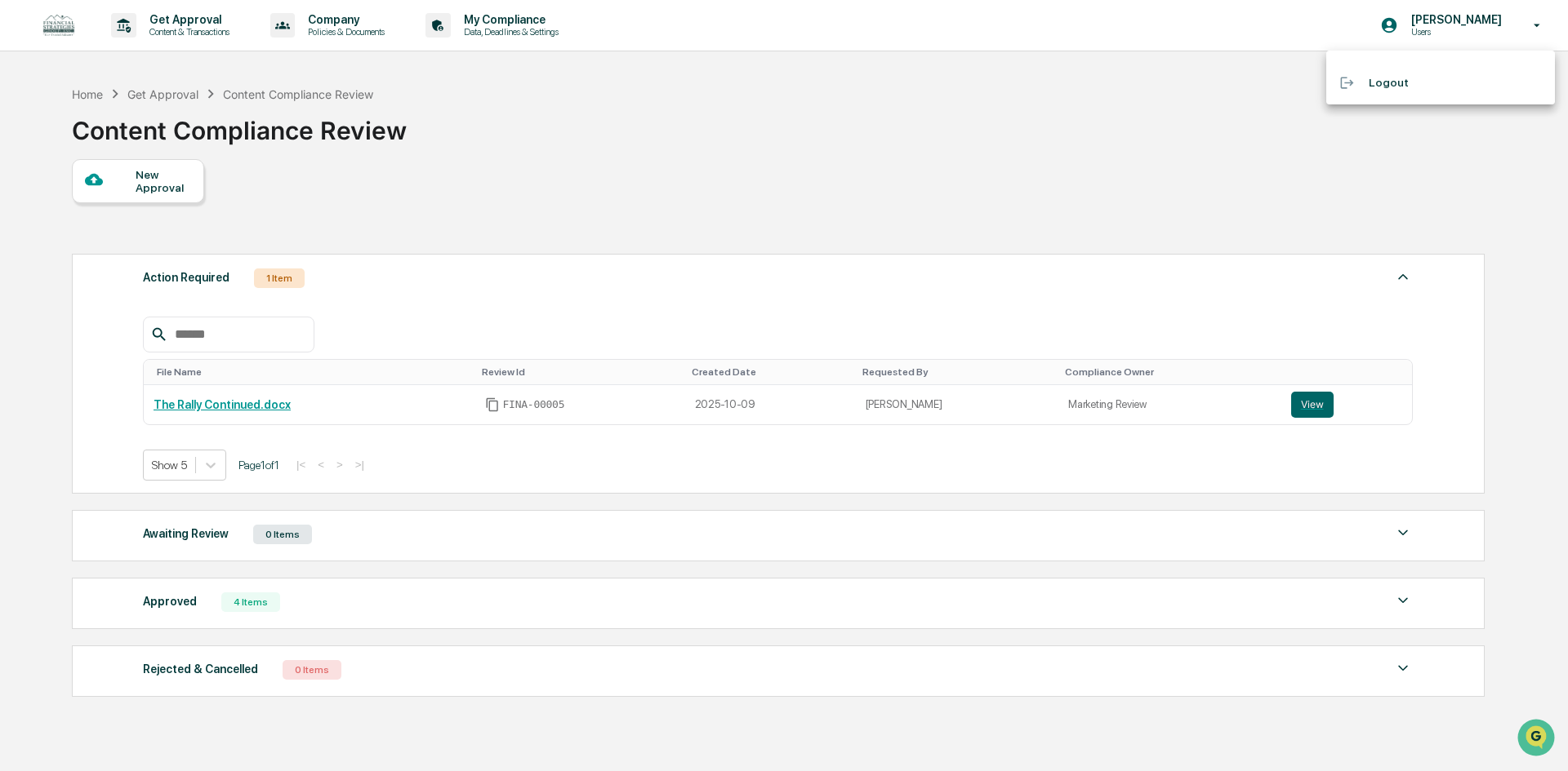
click at [1119, 125] on div at bounding box center [784, 385] width 1568 height 771
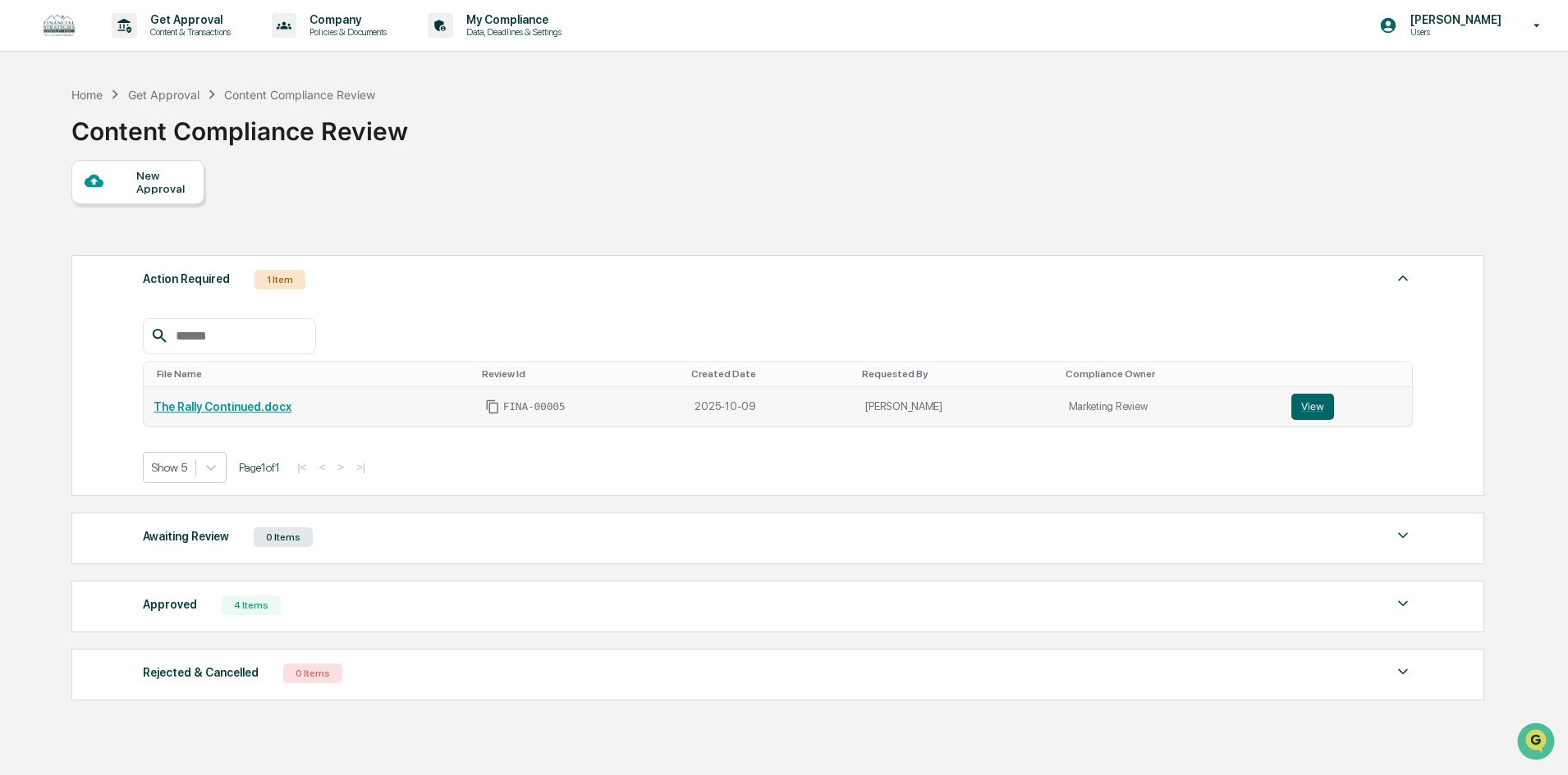
click at [236, 403] on link "The Rally Continued.docx" at bounding box center [222, 407] width 138 height 13
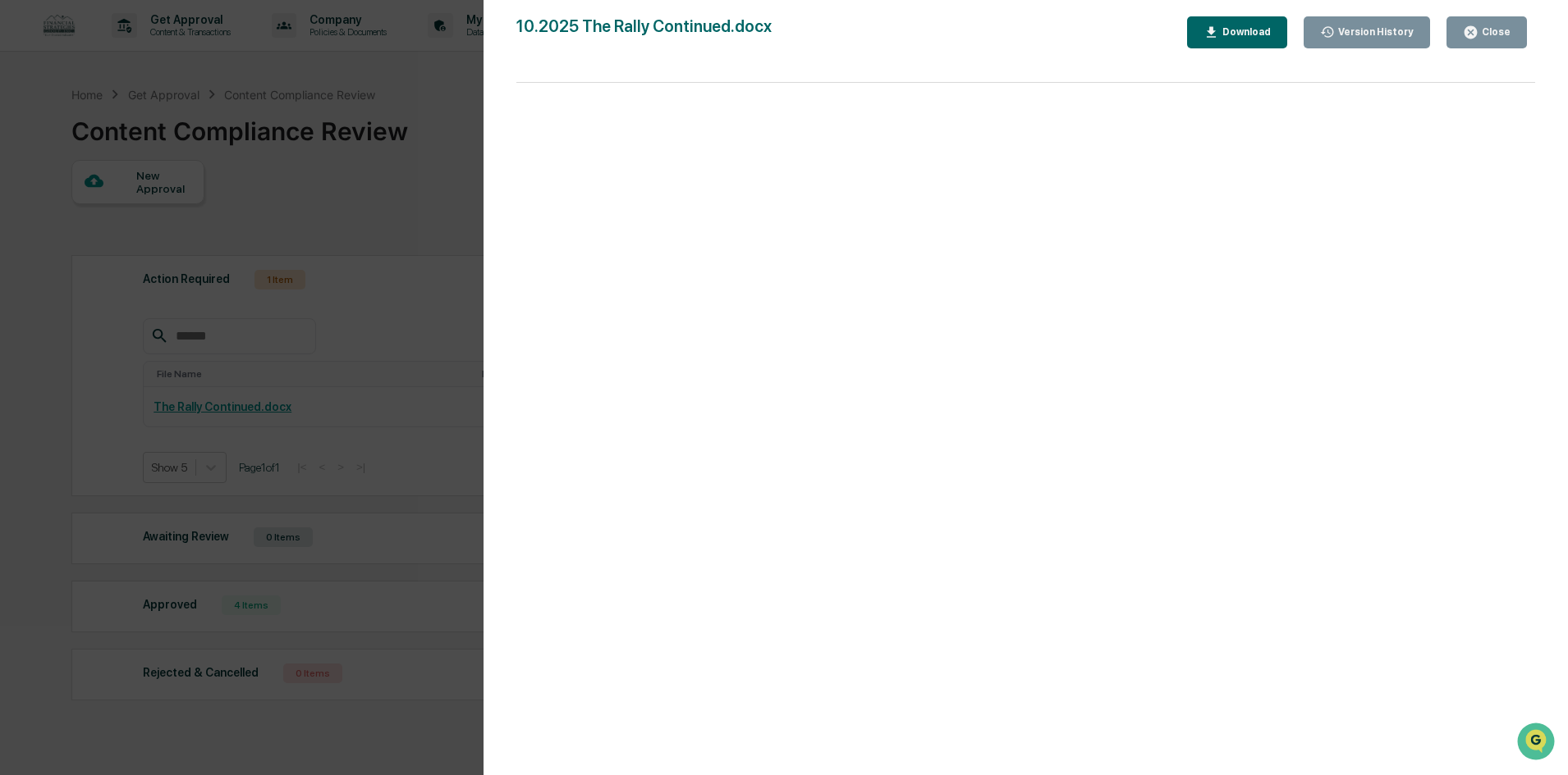
click at [1476, 39] on icon "button" at bounding box center [1471, 32] width 16 height 16
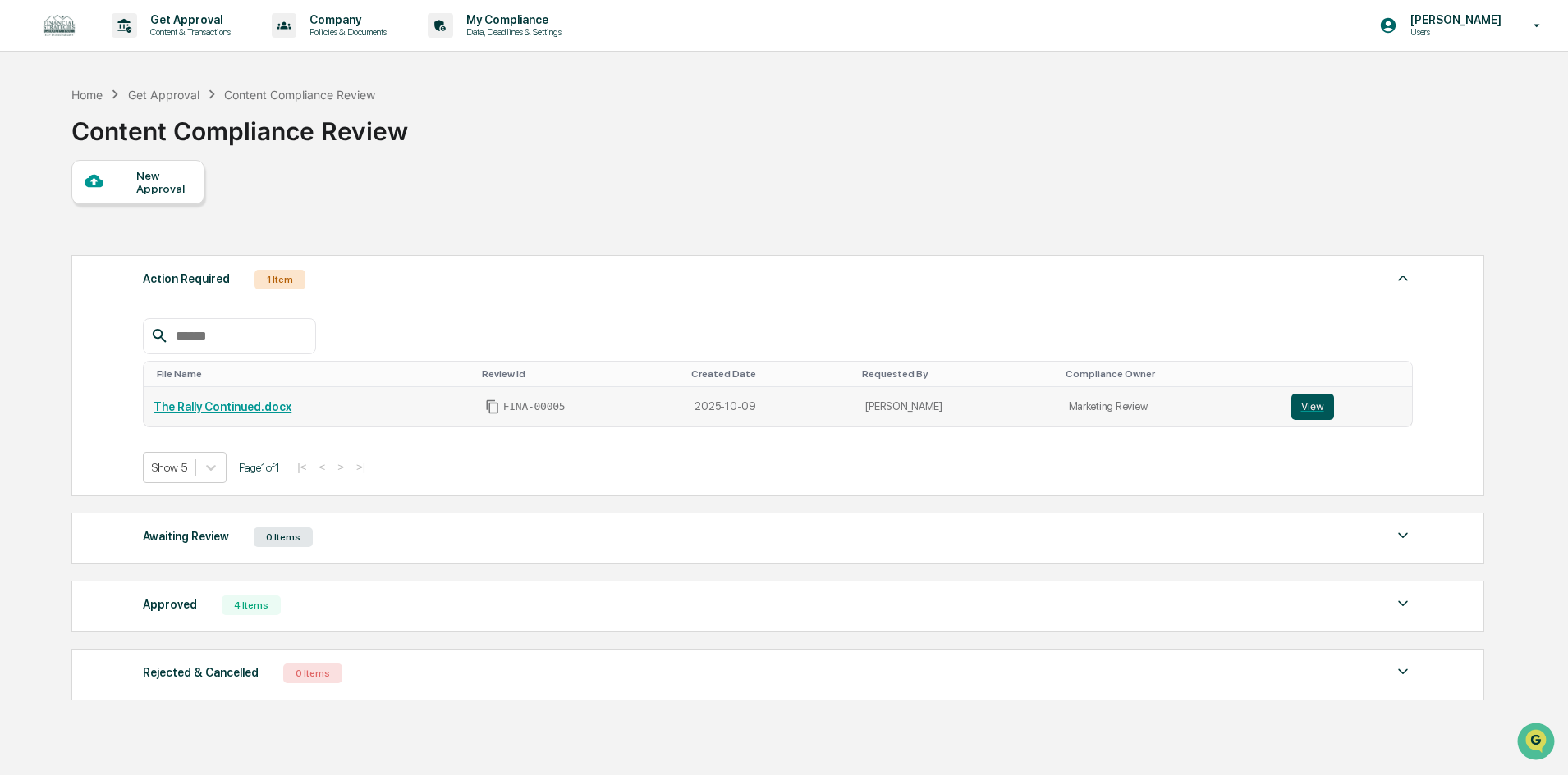
click at [1297, 406] on button "View" at bounding box center [1312, 407] width 43 height 26
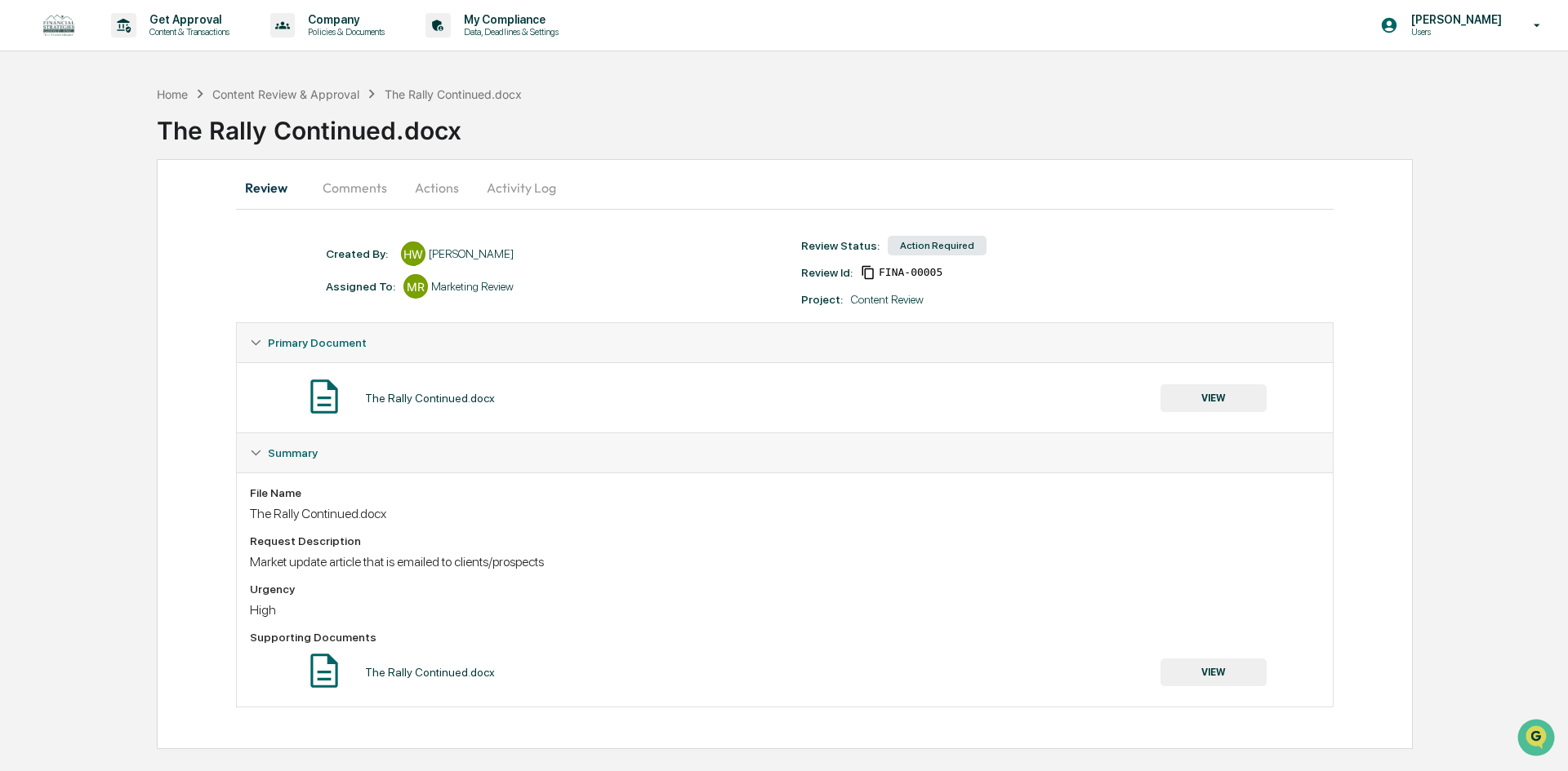
click at [355, 192] on button "Comments" at bounding box center [354, 188] width 91 height 39
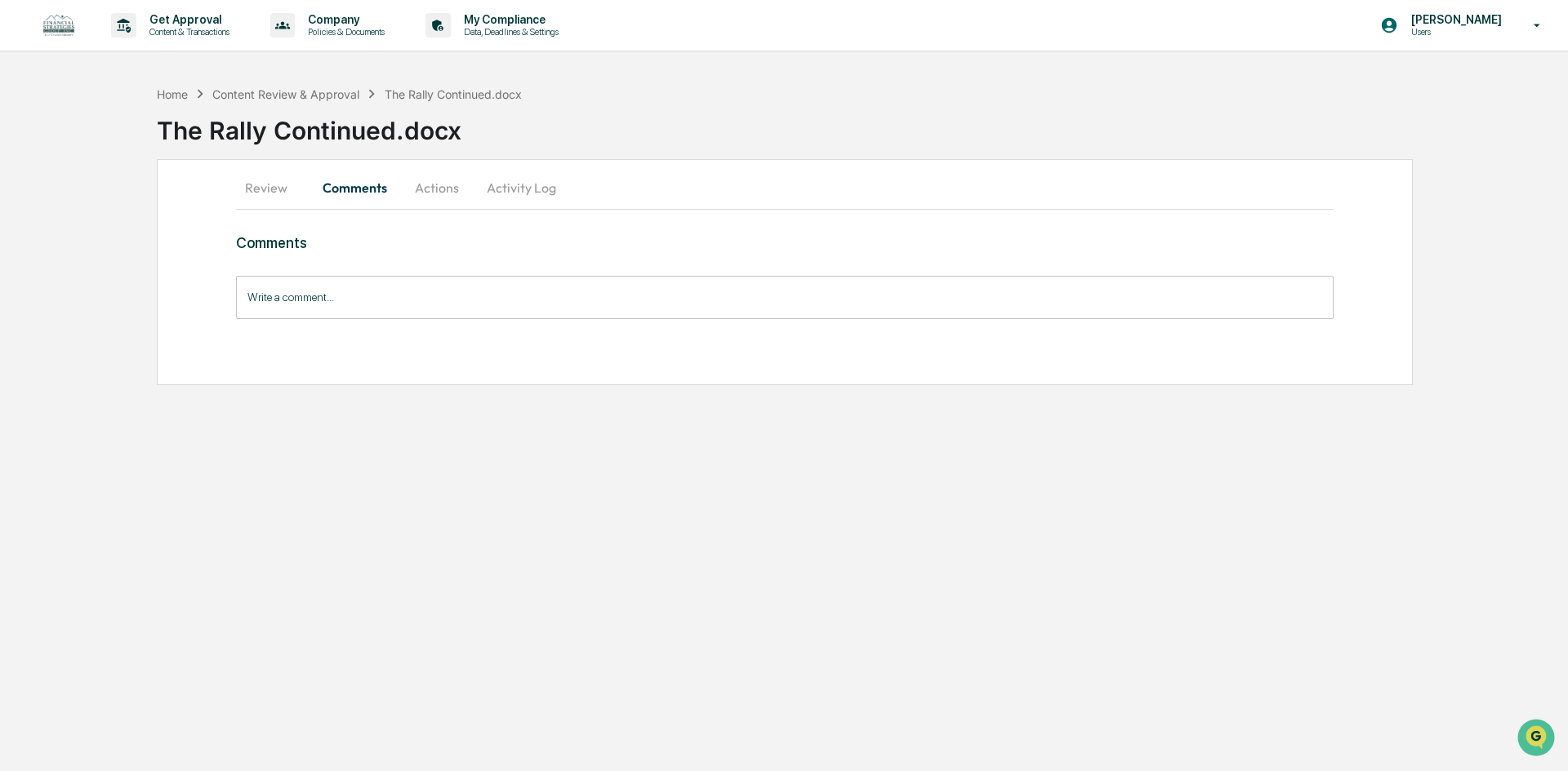
click at [440, 189] on button "Actions" at bounding box center [436, 188] width 73 height 39
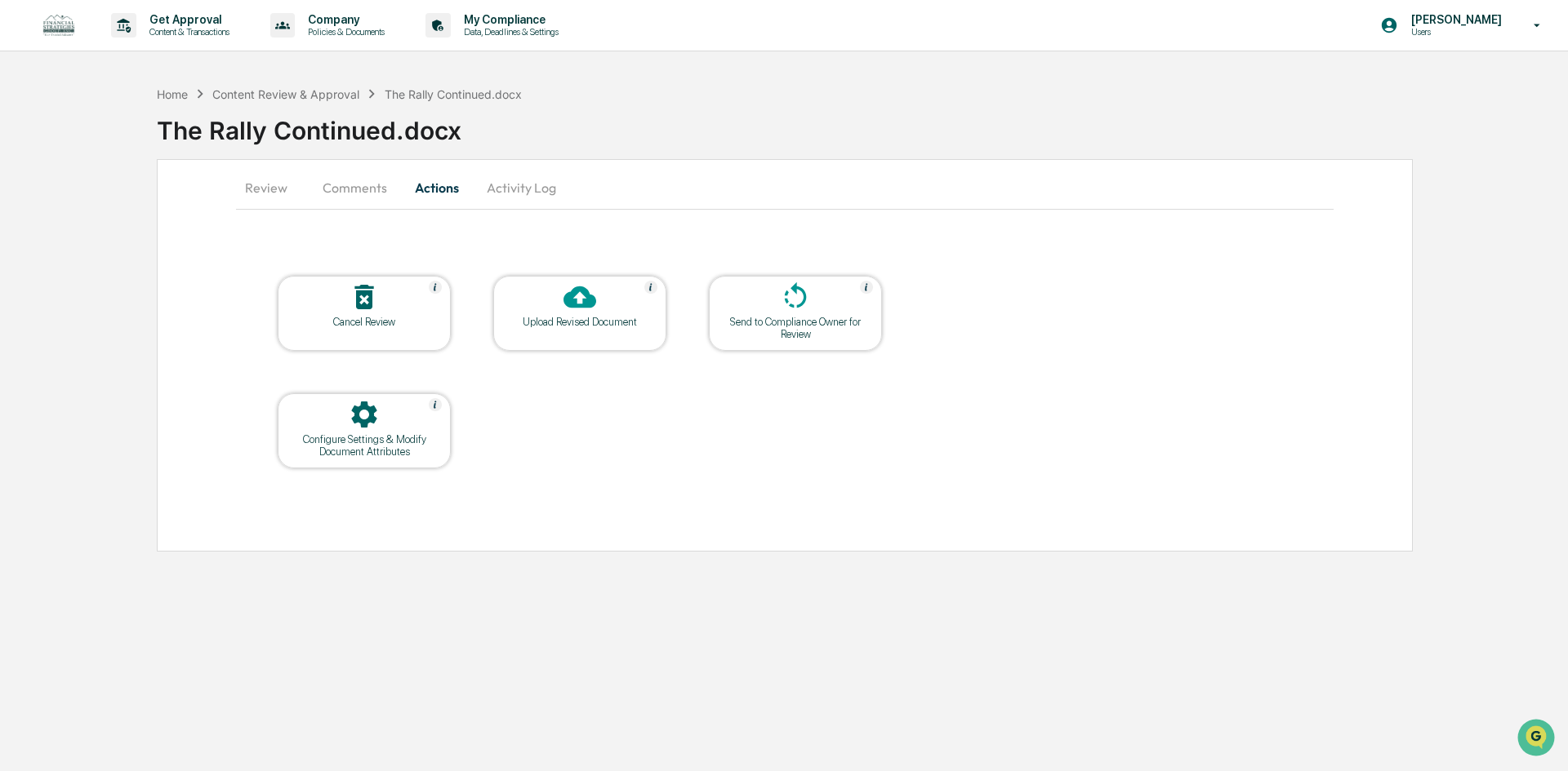
click at [543, 194] on button "Activity Log" at bounding box center [522, 188] width 96 height 39
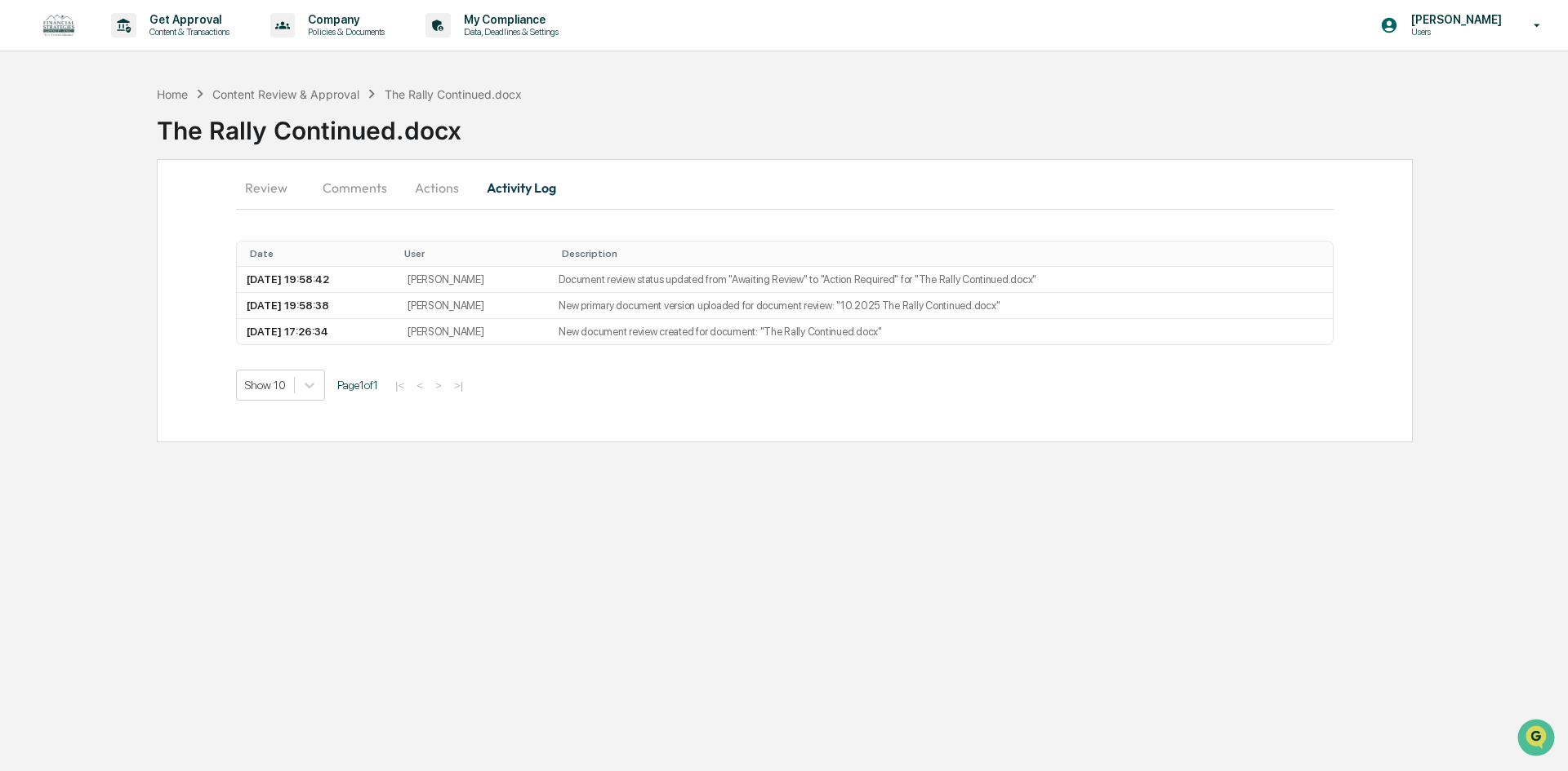
click at [274, 191] on button "Review" at bounding box center [272, 188] width 73 height 39
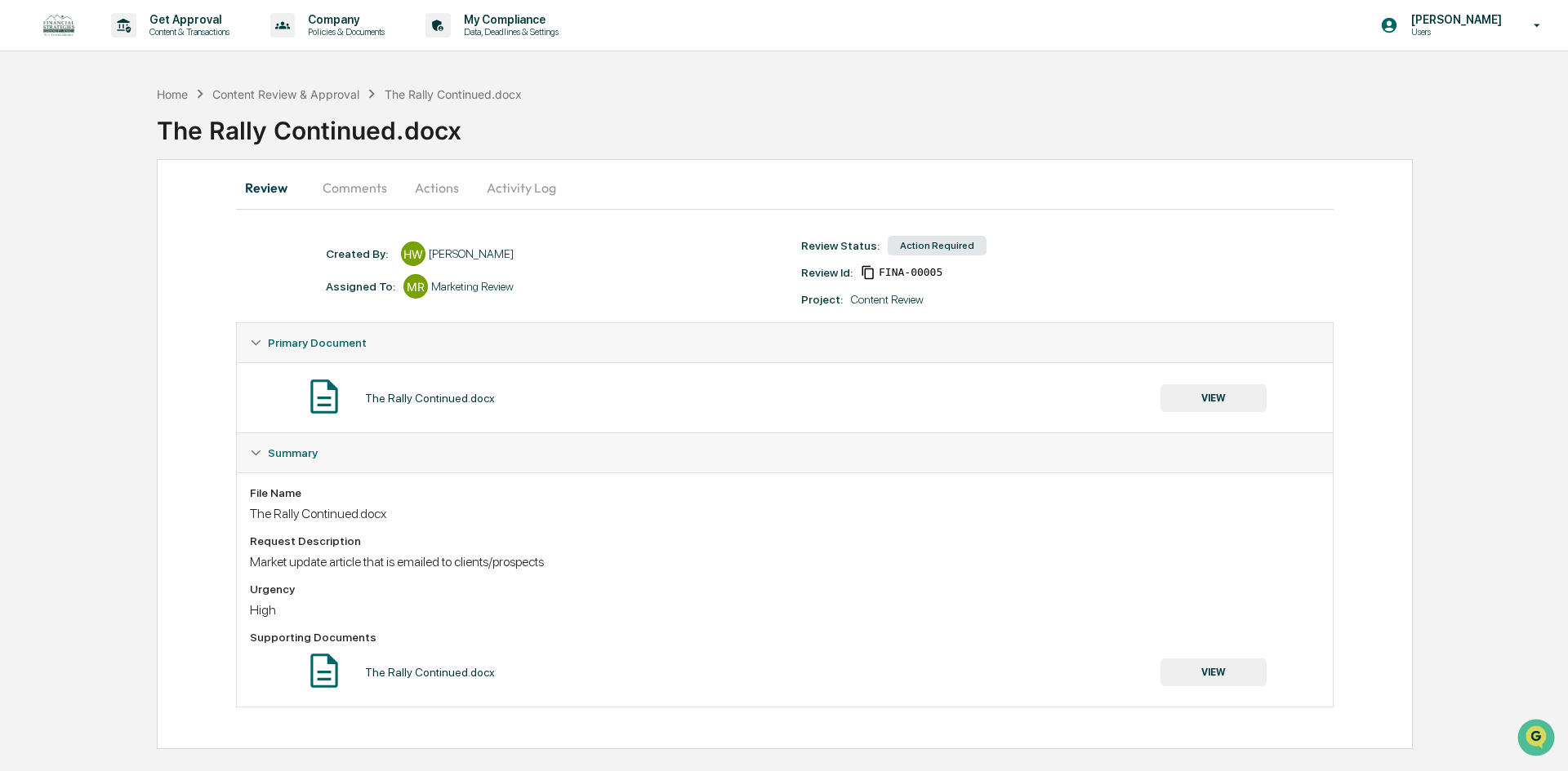
click at [295, 101] on div "Home Content Review & Approval The Rally Continued.docx" at bounding box center [339, 94] width 365 height 18
click at [295, 96] on div "Content Review & Approval" at bounding box center [286, 95] width 147 height 14
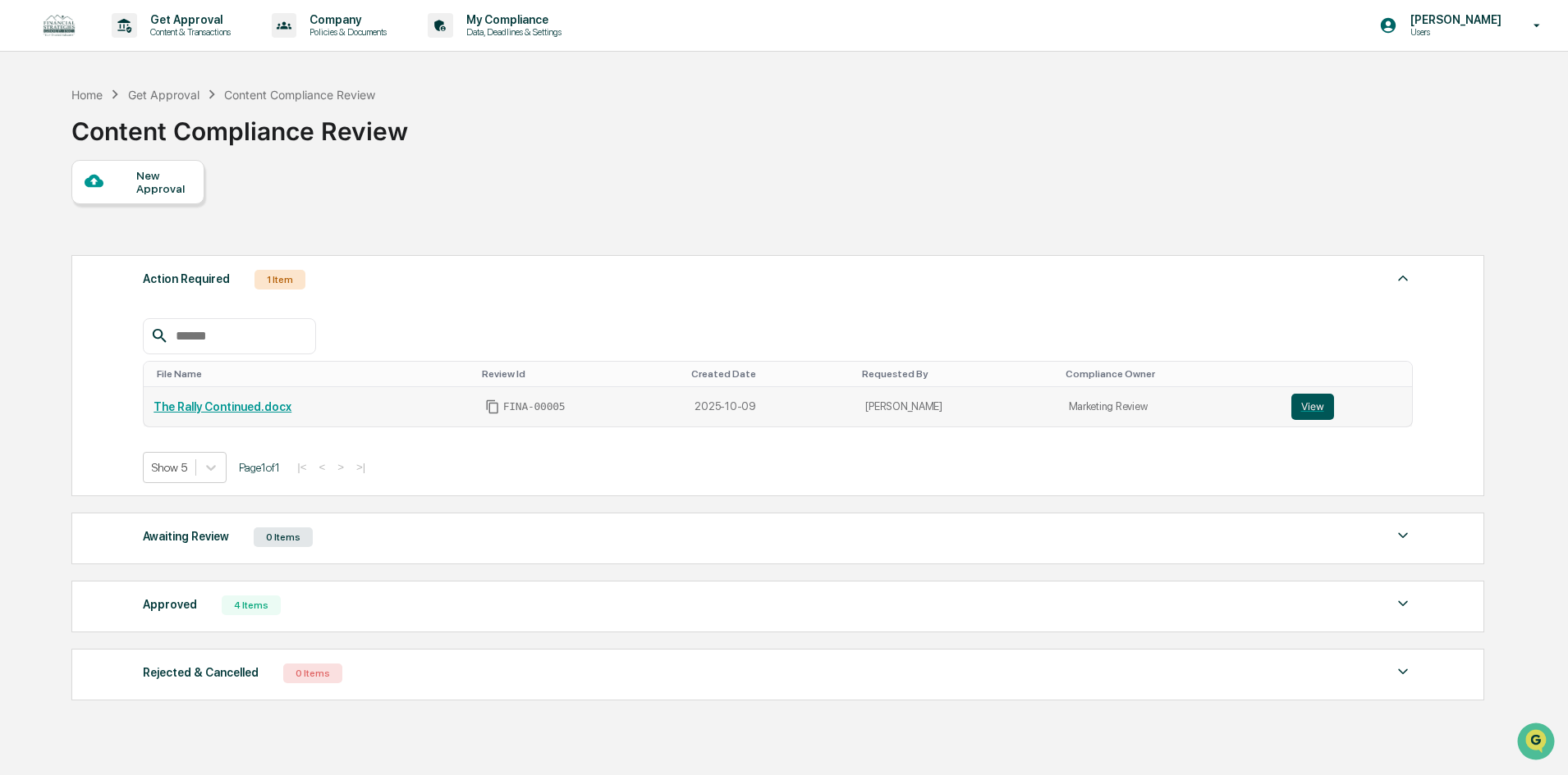
click at [1298, 403] on button "View" at bounding box center [1312, 407] width 43 height 26
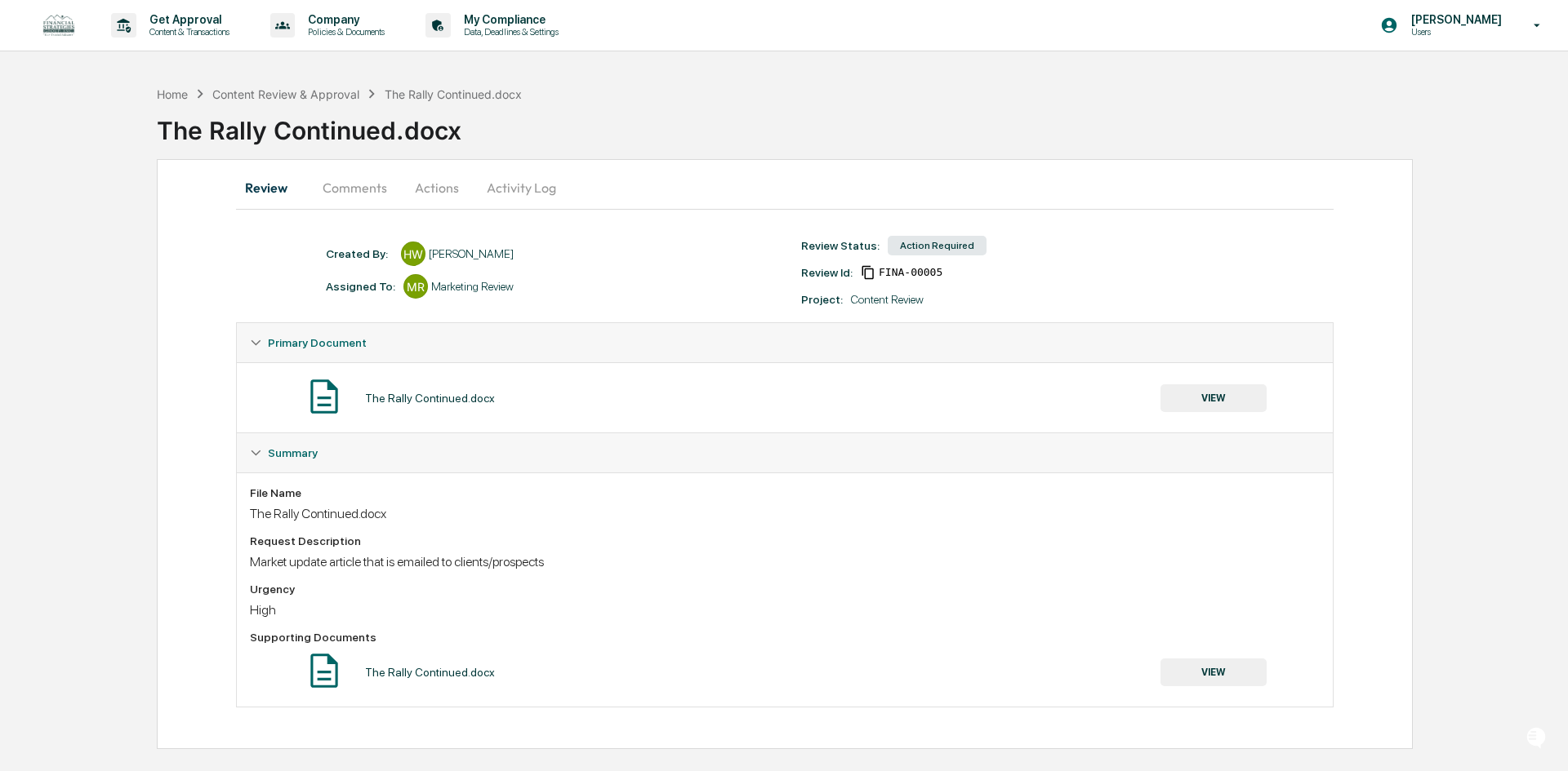
click at [1226, 404] on button "VIEW" at bounding box center [1213, 398] width 106 height 27
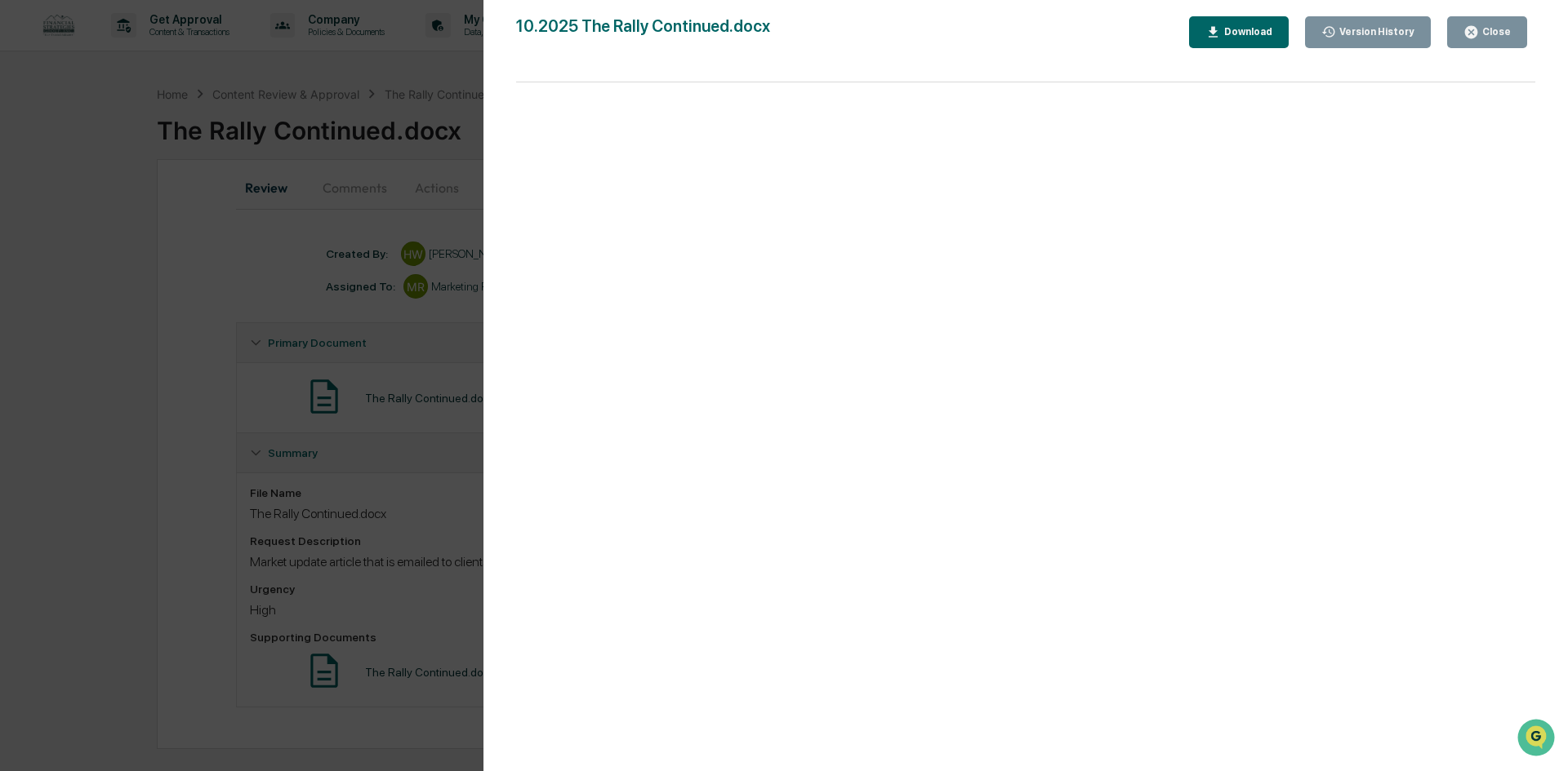
click at [1348, 30] on div "Version History" at bounding box center [1375, 32] width 78 height 12
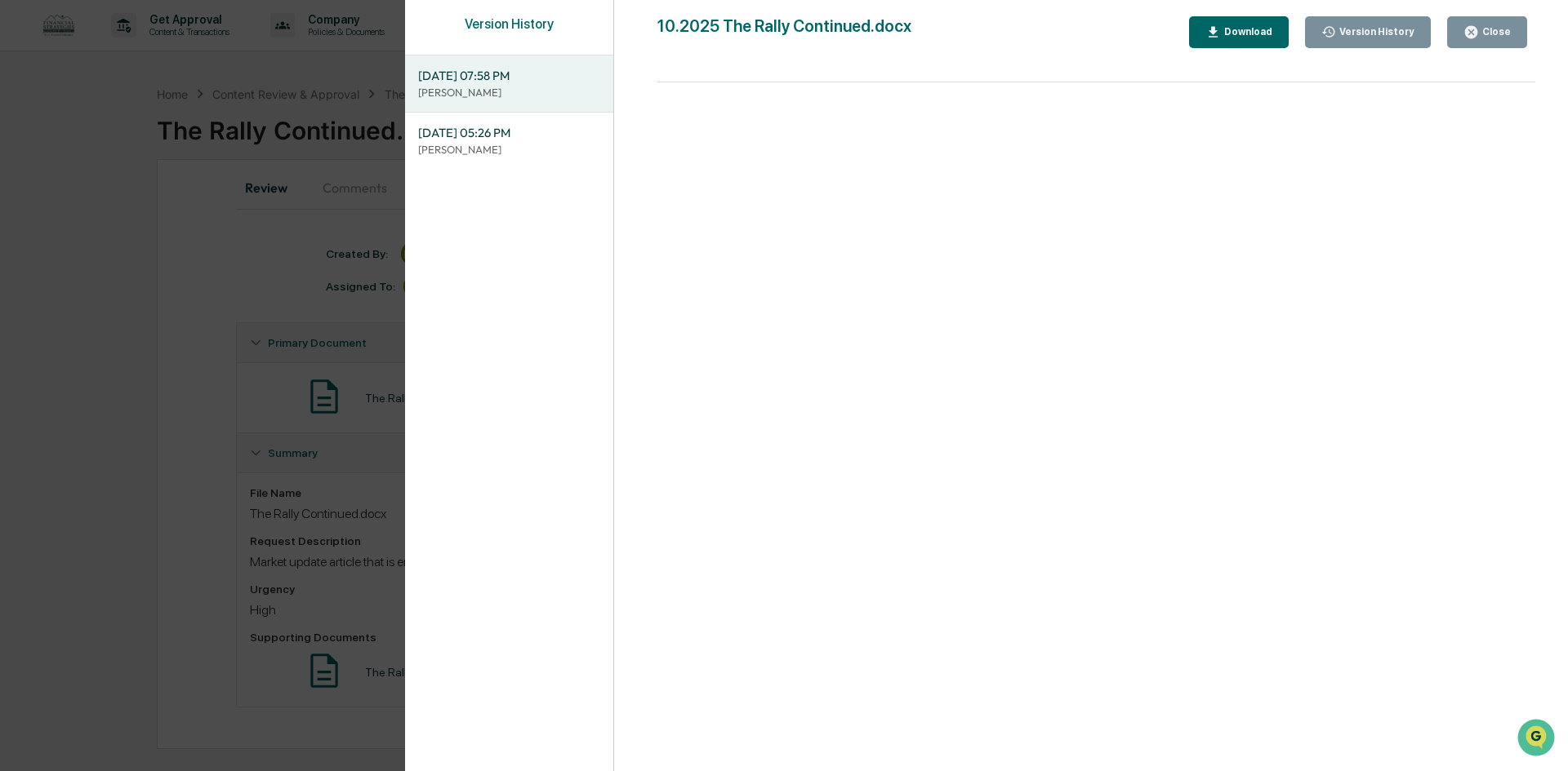
click at [465, 96] on p "[PERSON_NAME]" at bounding box center [509, 93] width 182 height 16
click at [1485, 21] on button "Close" at bounding box center [1487, 32] width 80 height 32
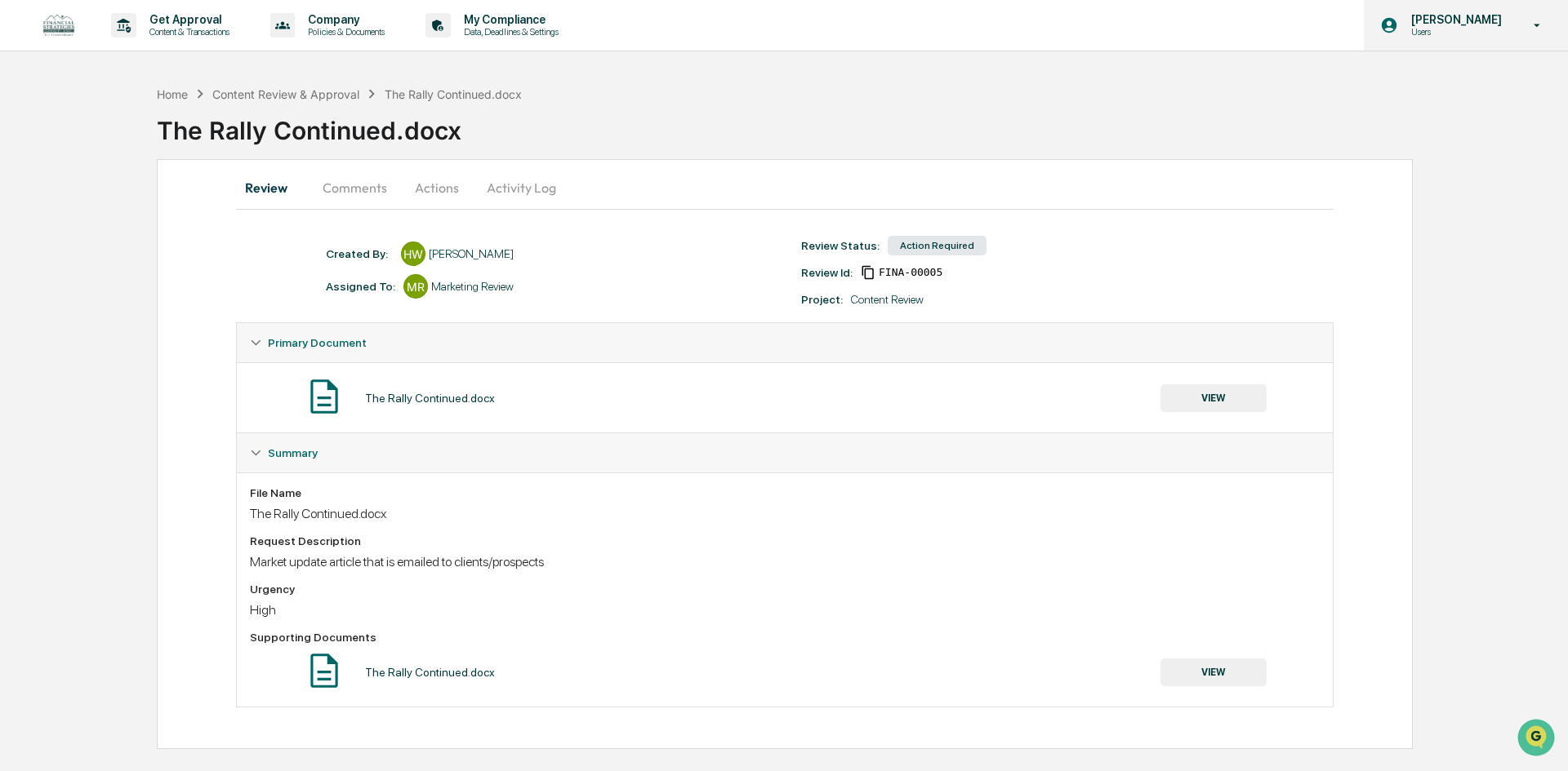
click at [1438, 28] on p "Users" at bounding box center [1454, 32] width 112 height 12
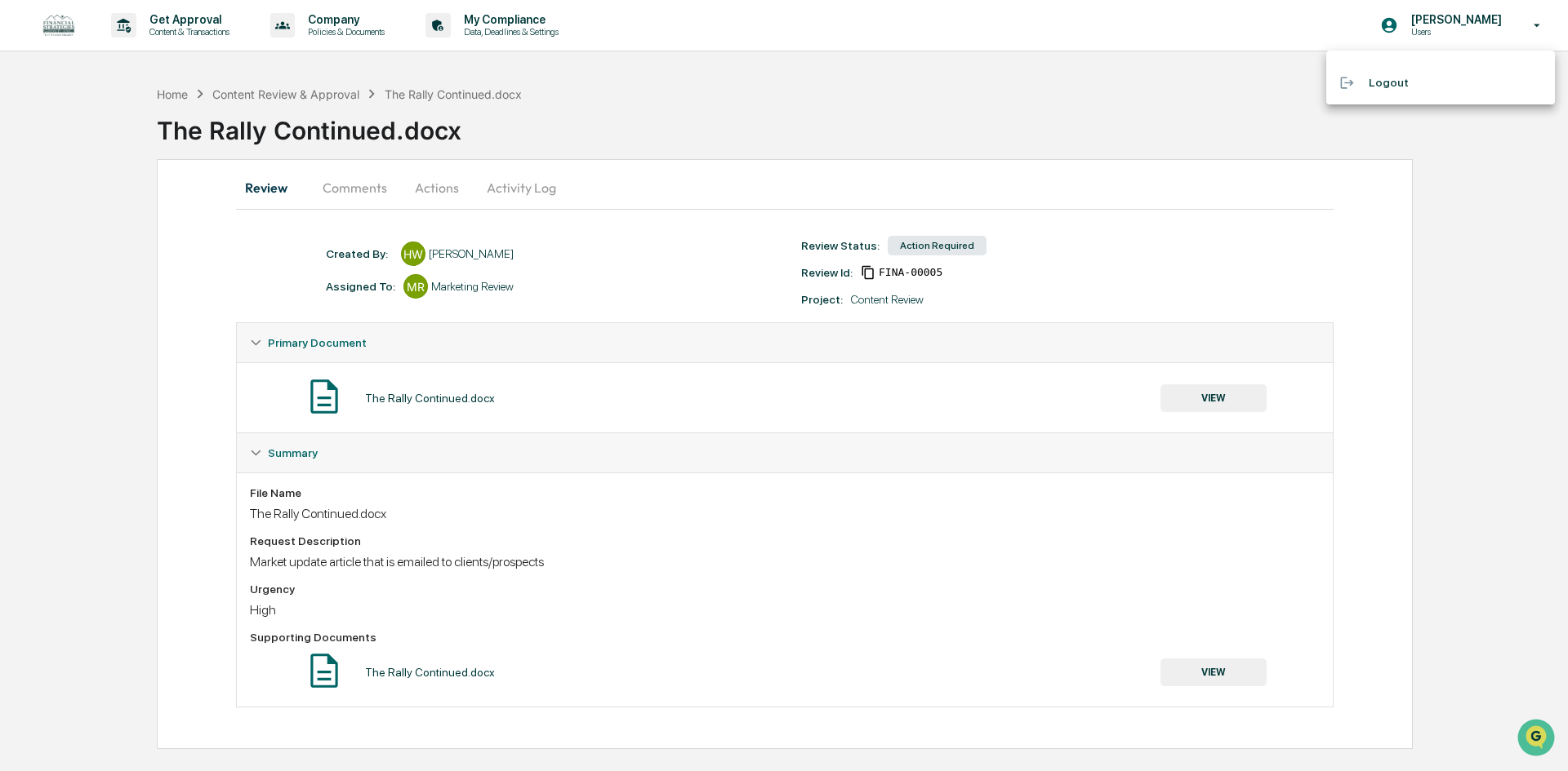
click at [714, 87] on div at bounding box center [784, 385] width 1568 height 771
click at [327, 93] on div "Content Review & Approval" at bounding box center [286, 95] width 147 height 14
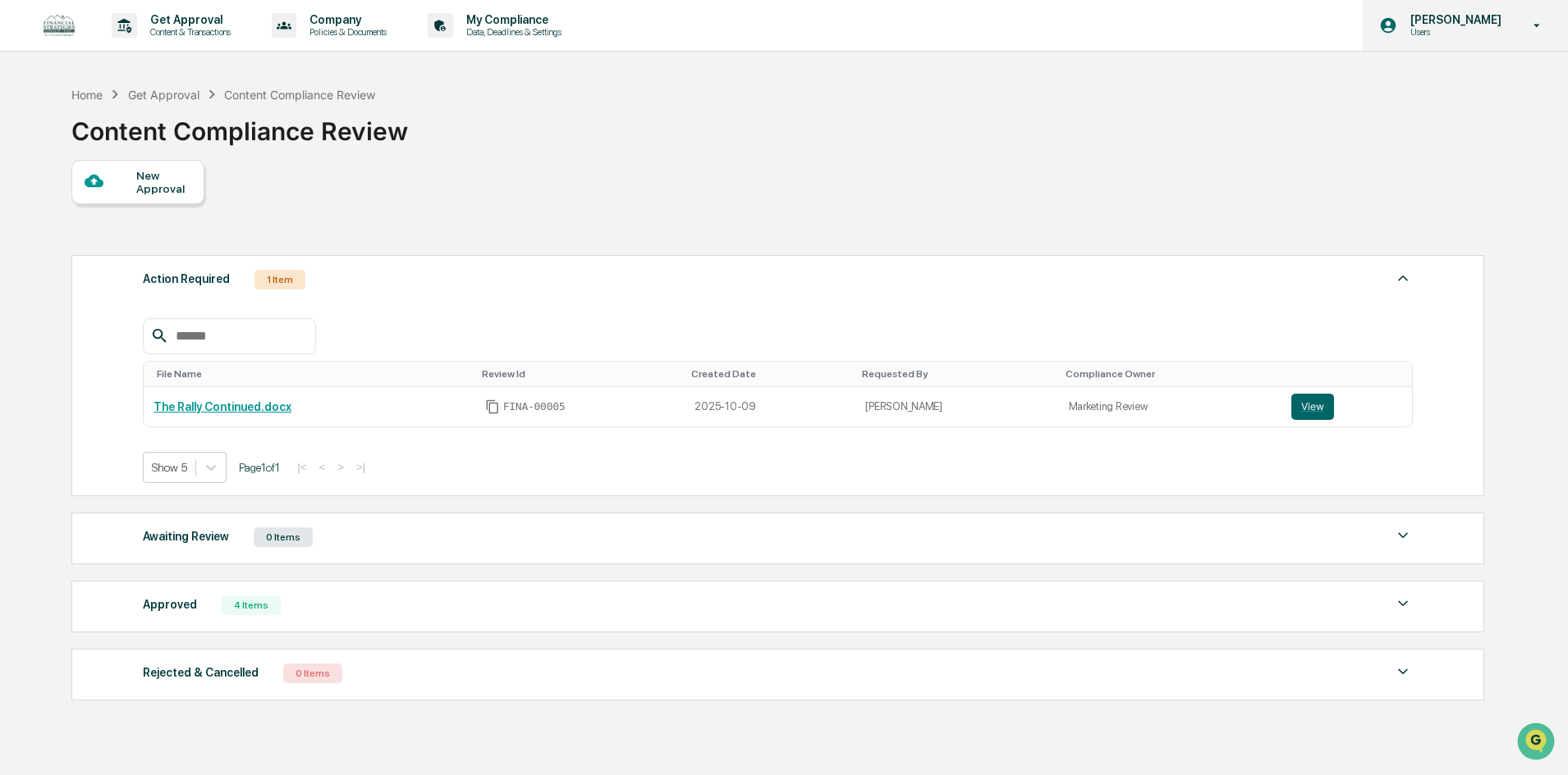
click at [1468, 27] on p "Users" at bounding box center [1453, 32] width 113 height 12
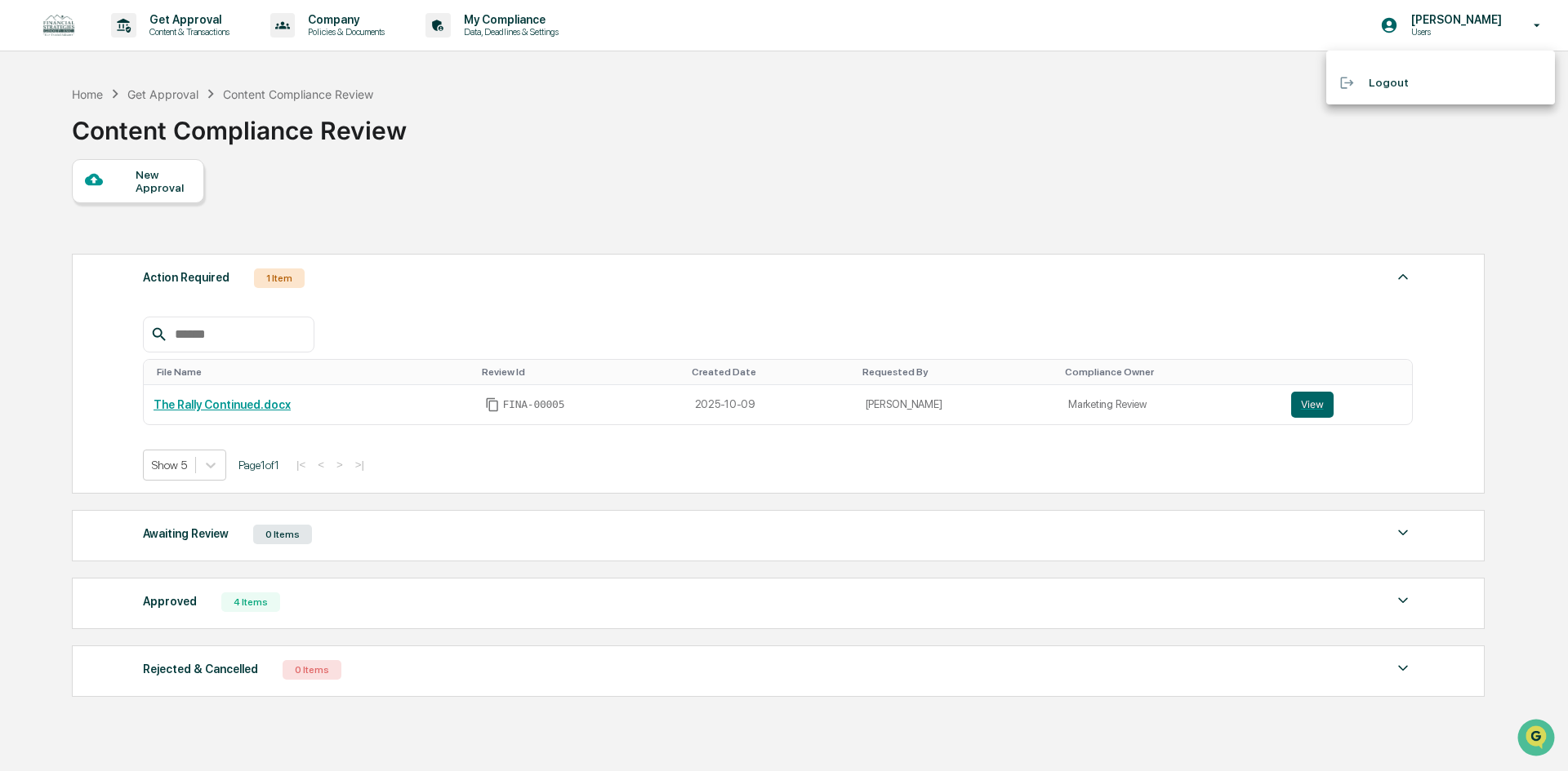
click at [1408, 82] on li "Logout" at bounding box center [1440, 83] width 229 height 30
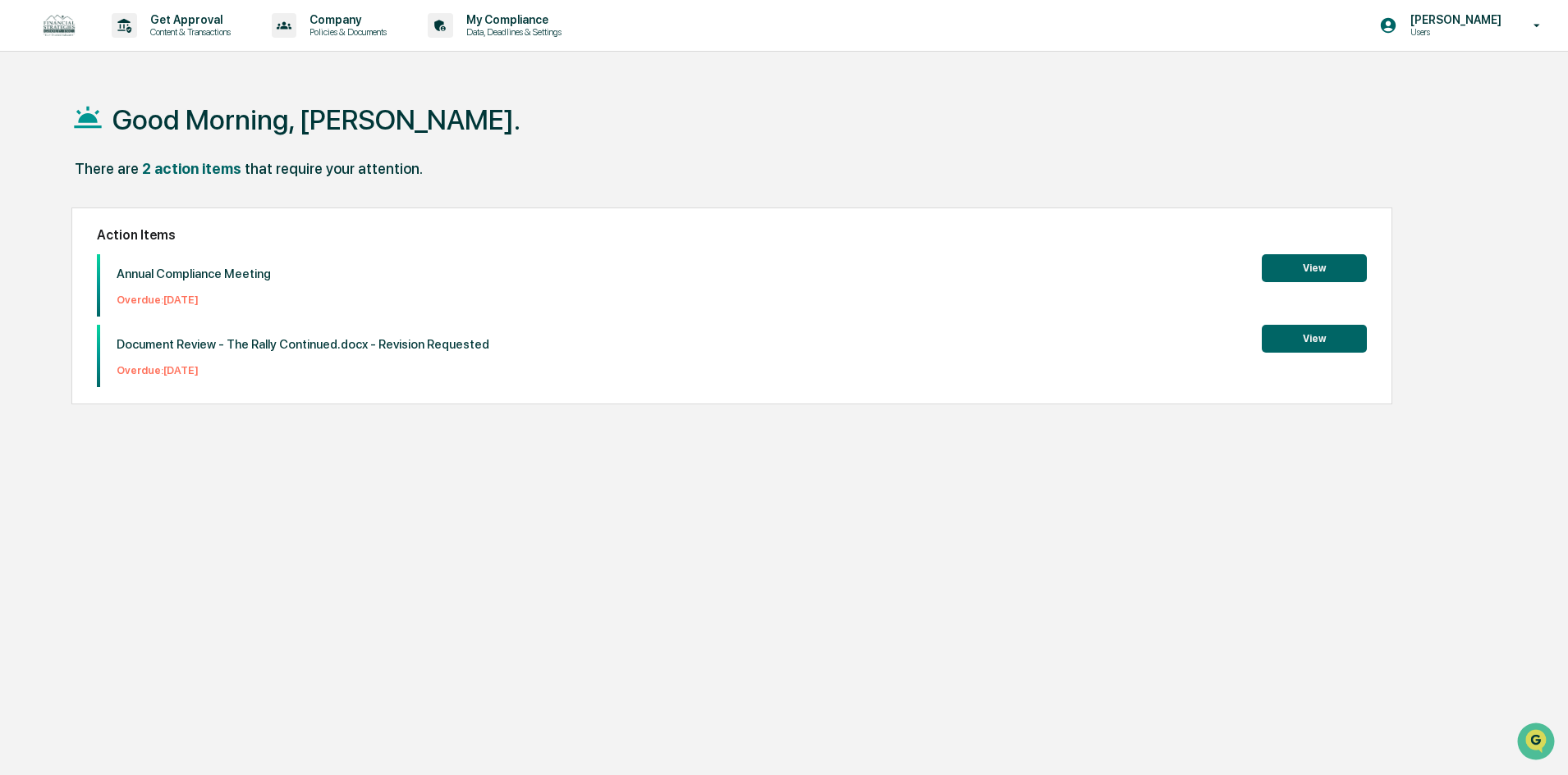
click at [1203, 621] on div "Good Morning, Haley. There are 2 action items that require your attention. Acti…" at bounding box center [777, 465] width 1460 height 775
drag, startPoint x: 1464, startPoint y: 577, endPoint x: 21, endPoint y: 180, distance: 1496.6
click at [21, 180] on div "Good Morning, Haley. There are 2 action items that require your attention. Acti…" at bounding box center [784, 465] width 1568 height 775
click at [419, 551] on div "Good Morning, Haley. There are 2 action items that require your attention. Acti…" at bounding box center [777, 465] width 1460 height 775
click at [1317, 350] on button "View" at bounding box center [1313, 339] width 105 height 27
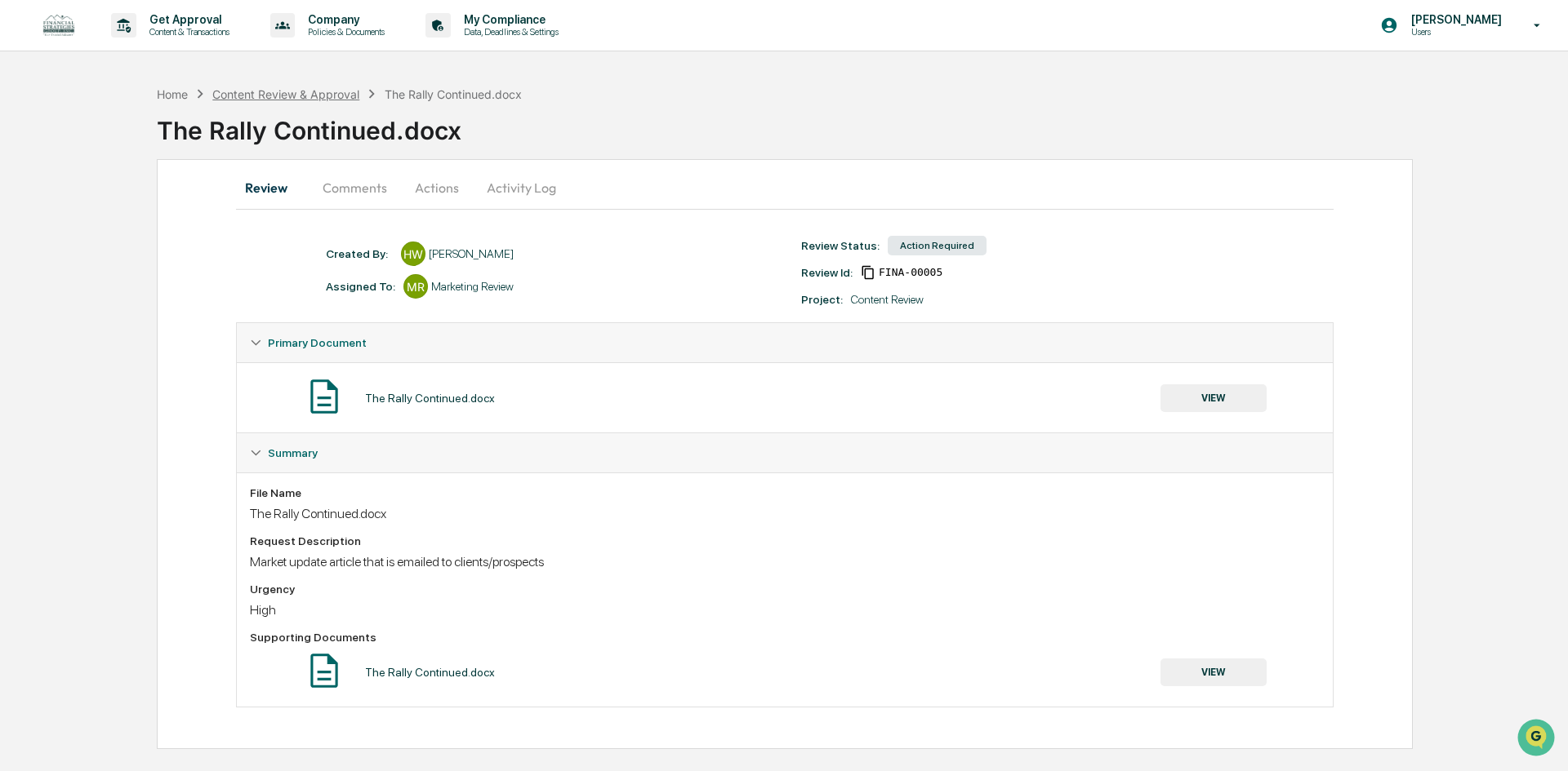
click at [314, 98] on div "Content Review & Approval" at bounding box center [286, 95] width 147 height 14
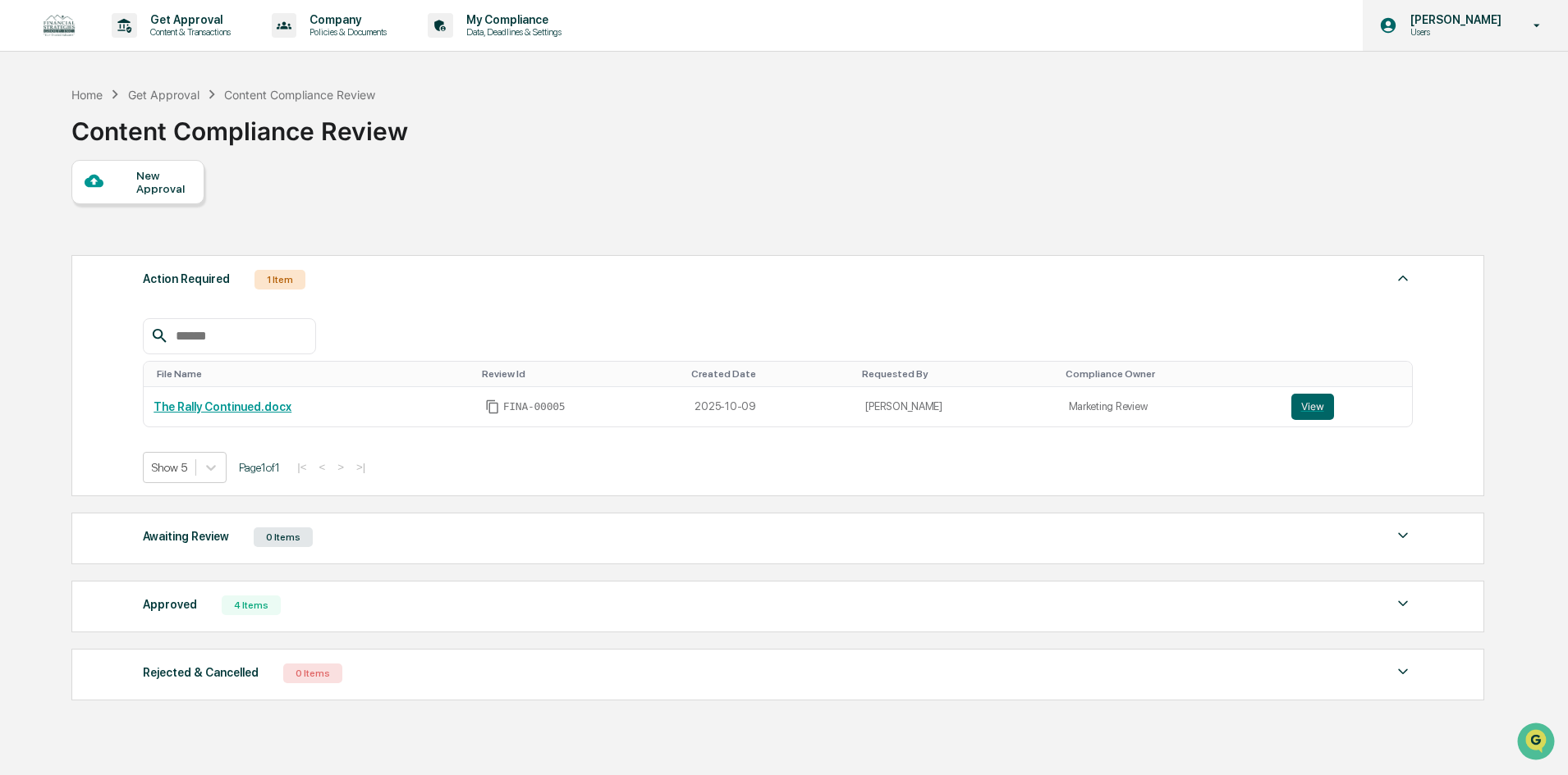
click at [1466, 21] on p "[PERSON_NAME]" at bounding box center [1453, 19] width 113 height 13
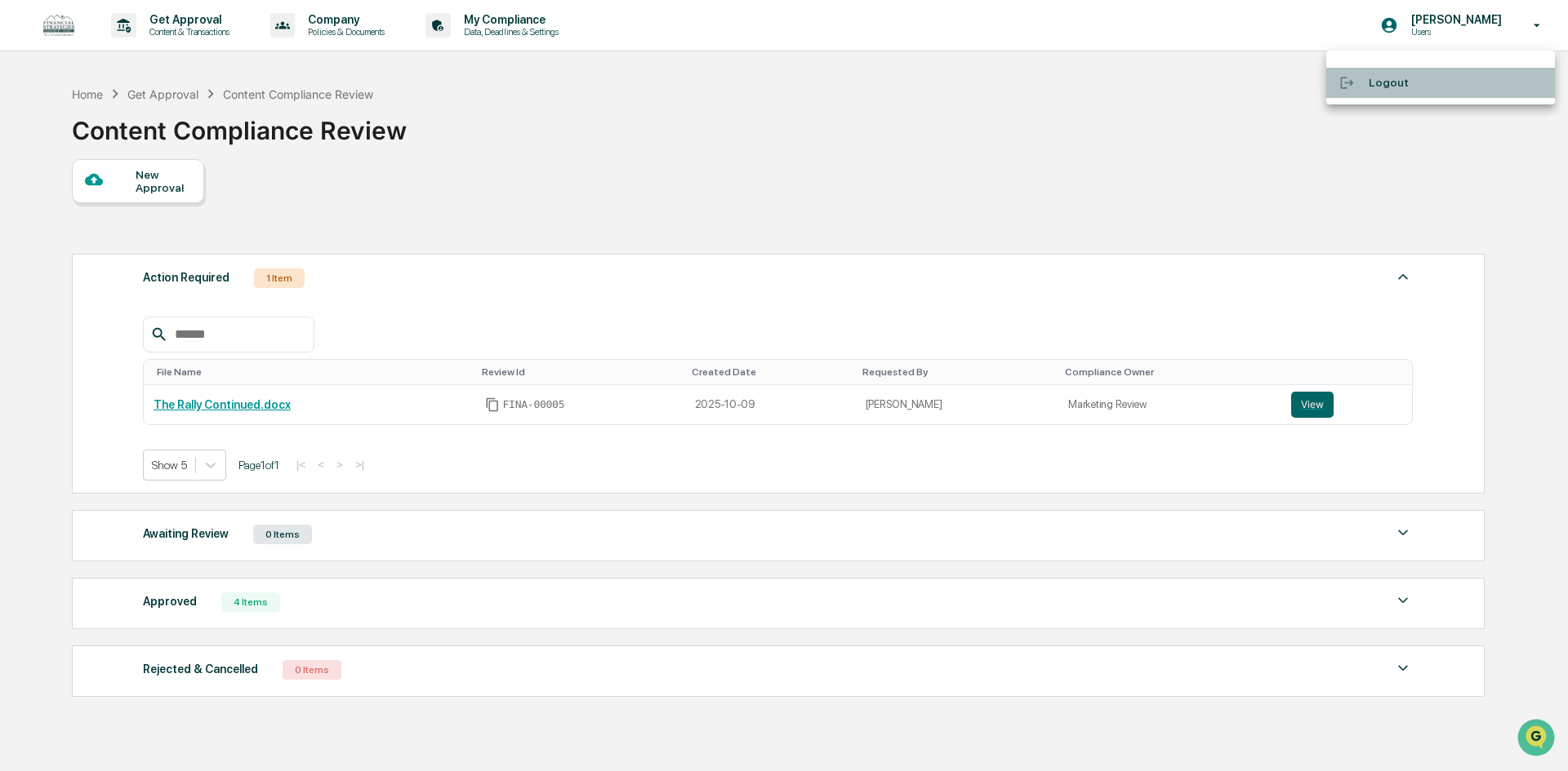
click at [1413, 87] on li "Logout" at bounding box center [1440, 83] width 229 height 30
